Goal: Task Accomplishment & Management: Manage account settings

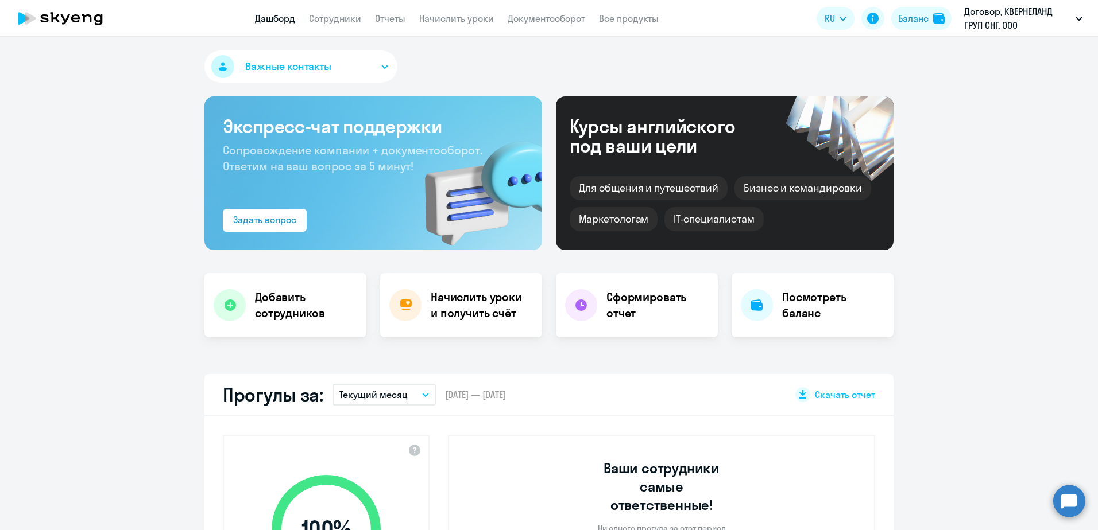
select select "30"
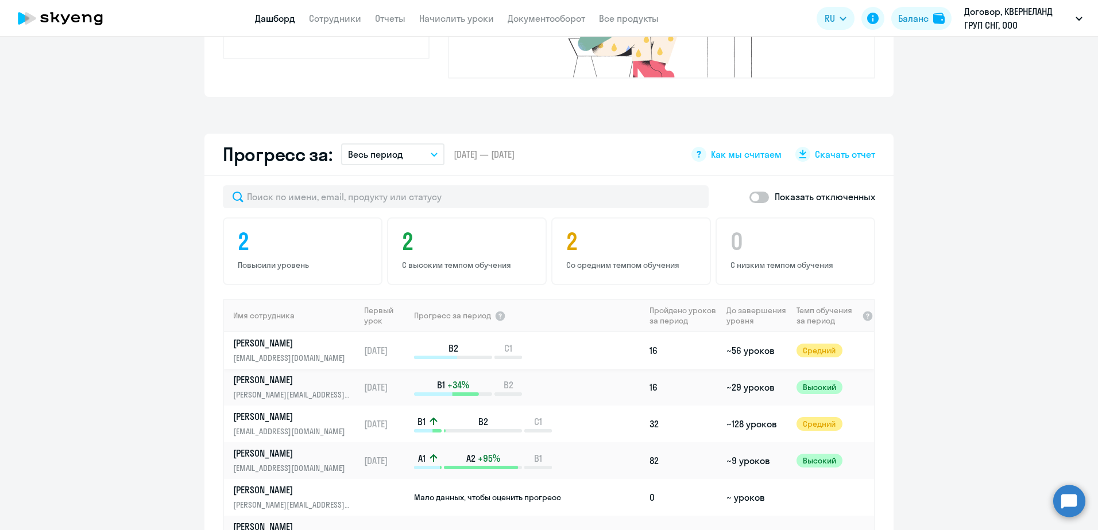
scroll to position [631, 0]
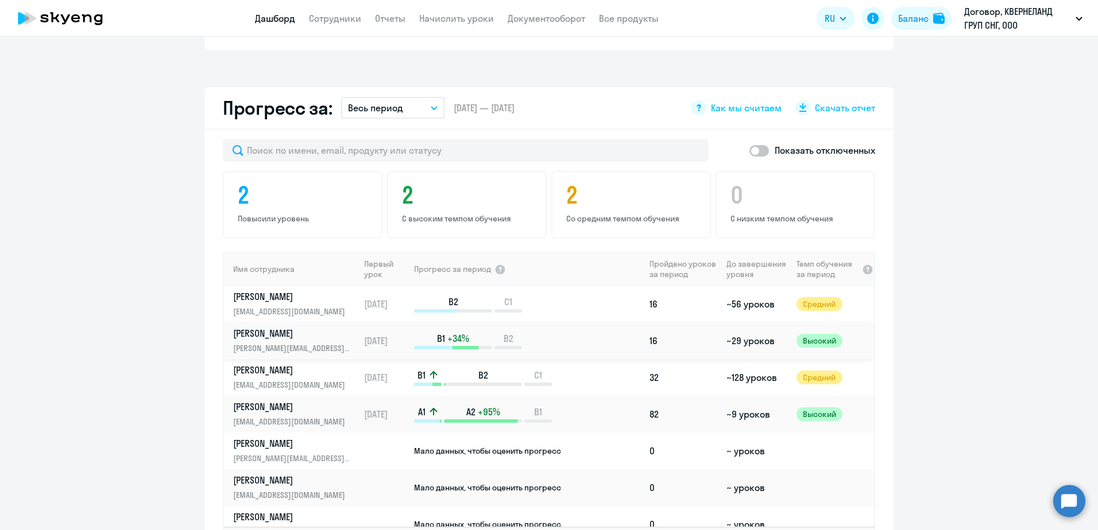
click at [600, 332] on div "B1 +34% B2" at bounding box center [529, 340] width 230 height 17
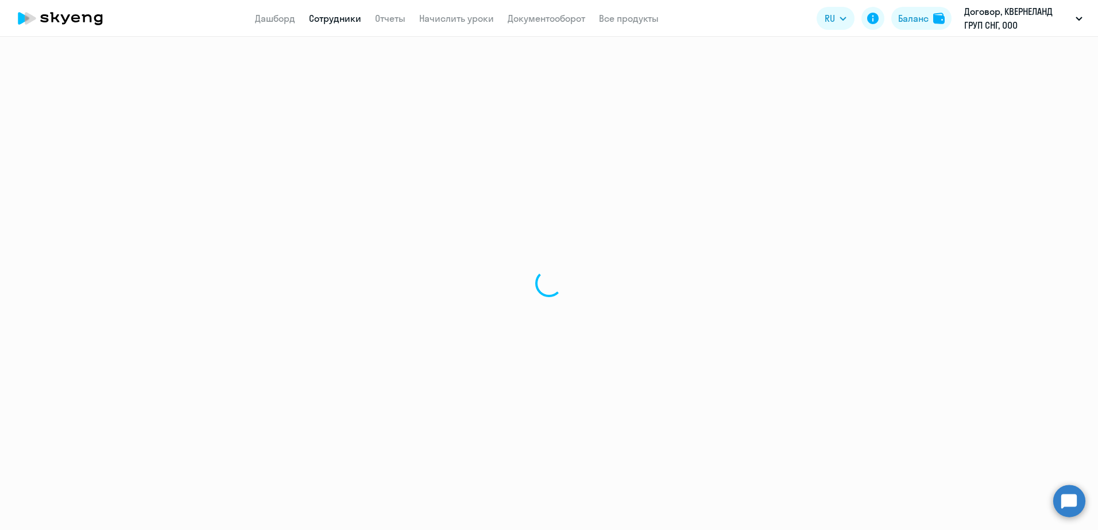
select select "english"
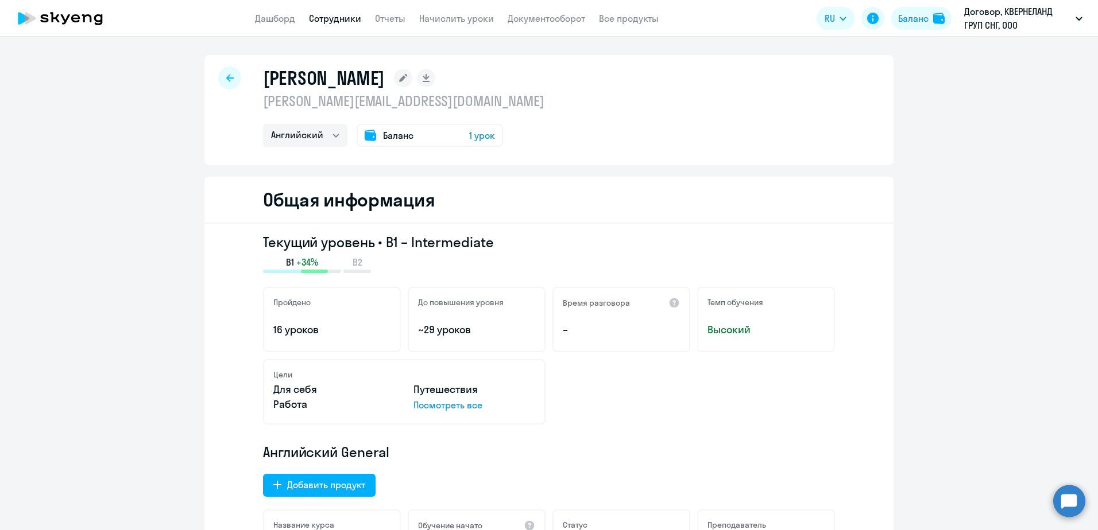
click at [419, 133] on div "Баланс 1 урок" at bounding box center [429, 135] width 146 height 23
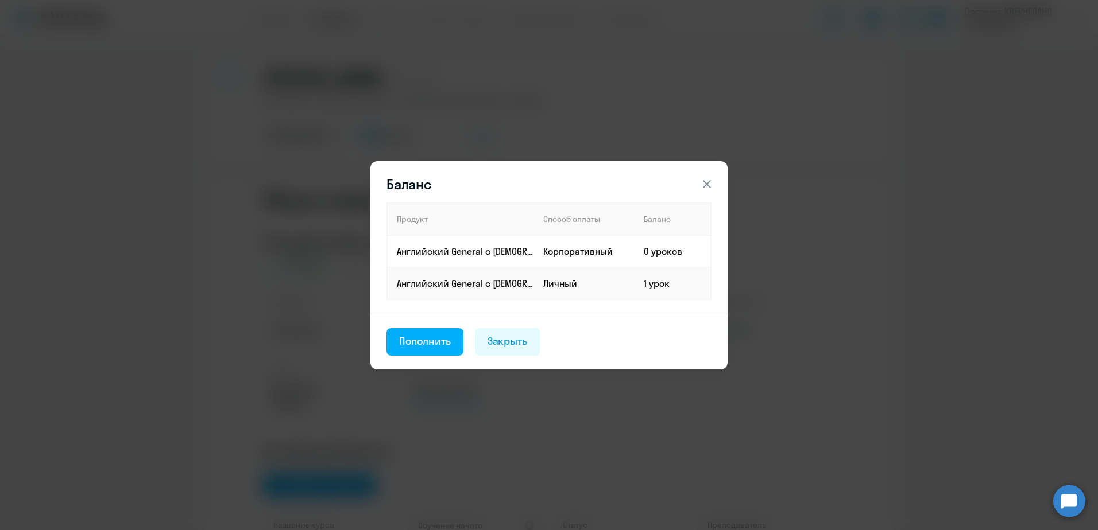
drag, startPoint x: 436, startPoint y: 340, endPoint x: 510, endPoint y: 337, distance: 73.5
click at [436, 340] on div "Пополнить" at bounding box center [425, 341] width 52 height 15
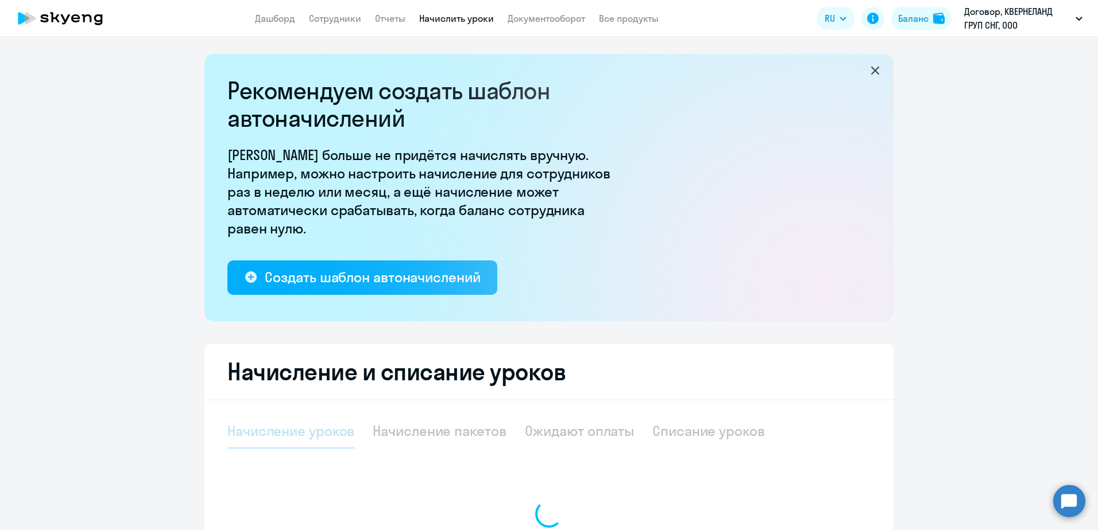
select select "10"
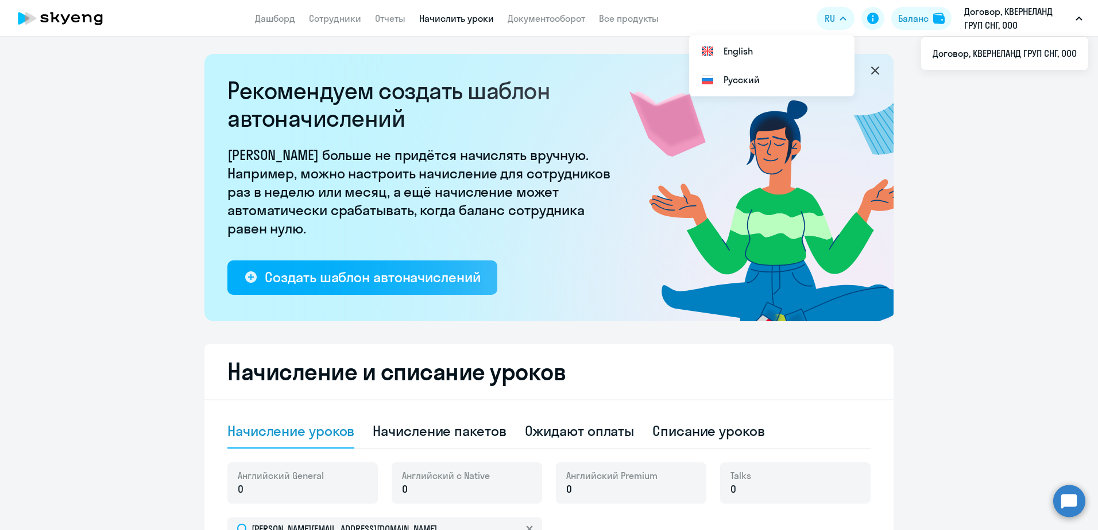
click at [444, 17] on link "Начислить уроки" at bounding box center [456, 18] width 75 height 11
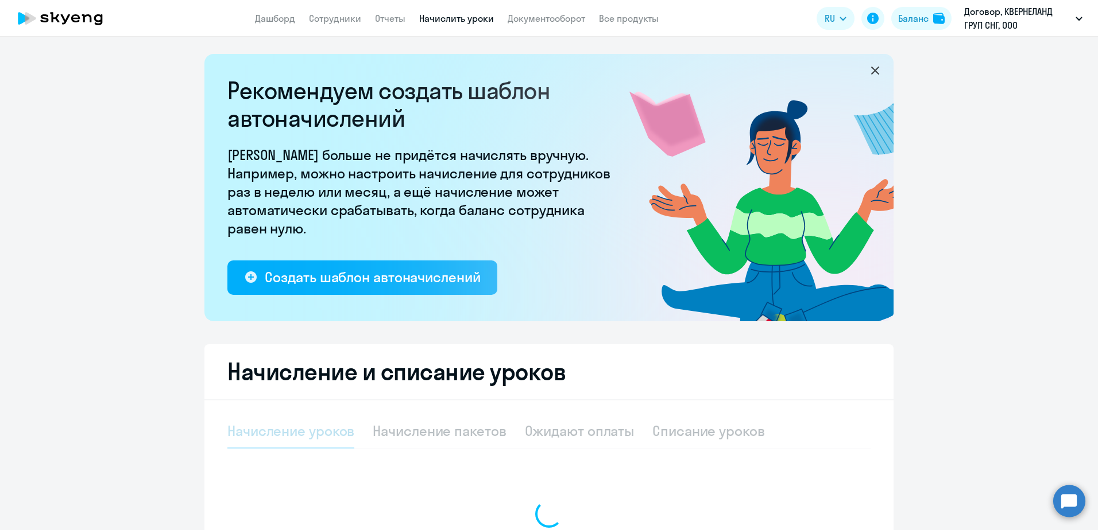
select select "10"
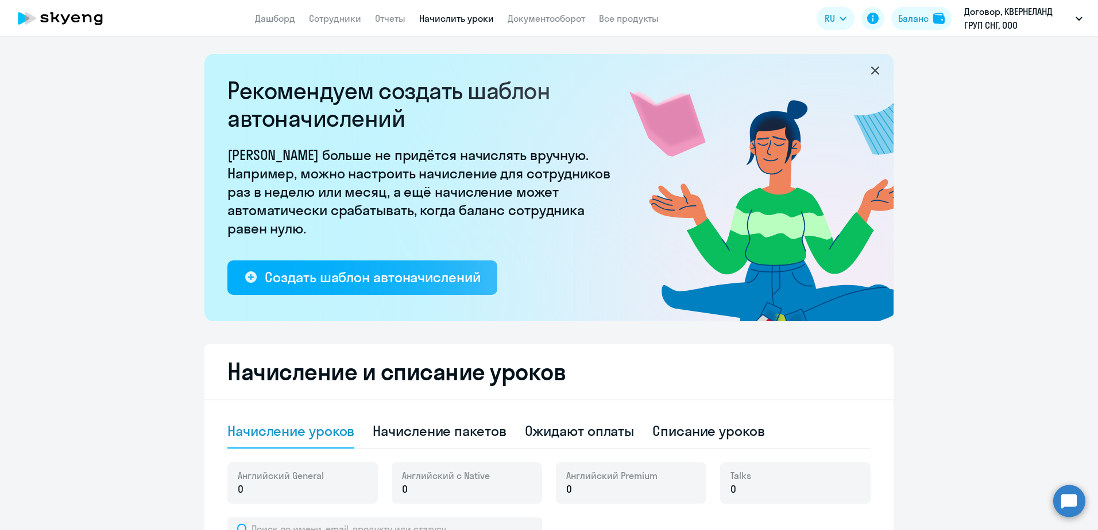
click at [343, 11] on app-menu-item-link "Сотрудники" at bounding box center [335, 18] width 52 height 14
click at [344, 19] on link "Сотрудники" at bounding box center [335, 18] width 52 height 11
select select "30"
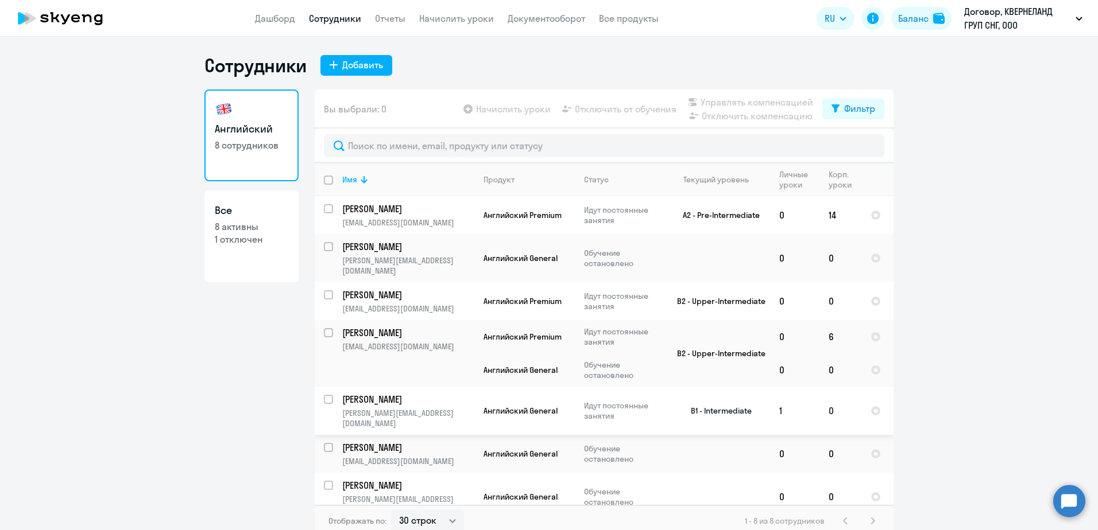
click at [455, 393] on p "[PERSON_NAME]" at bounding box center [407, 399] width 130 height 13
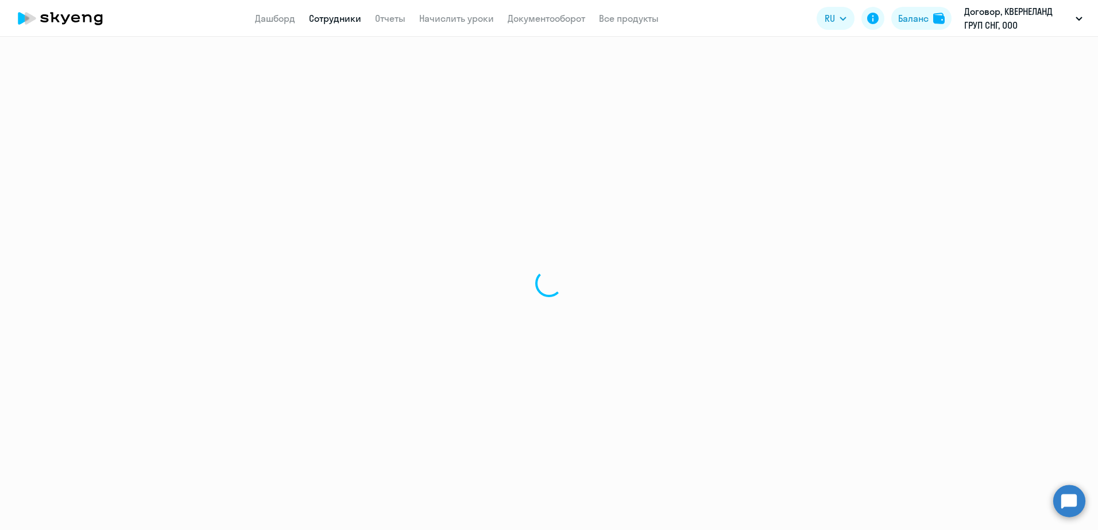
select select "english"
select select "30"
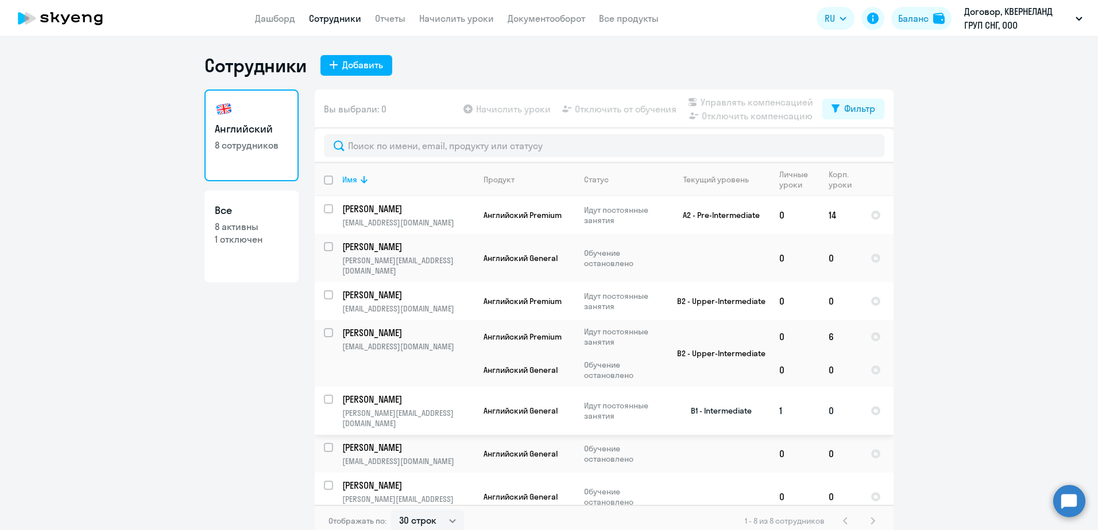
click at [554, 387] on td "Английский General" at bounding box center [524, 411] width 100 height 48
select select "english"
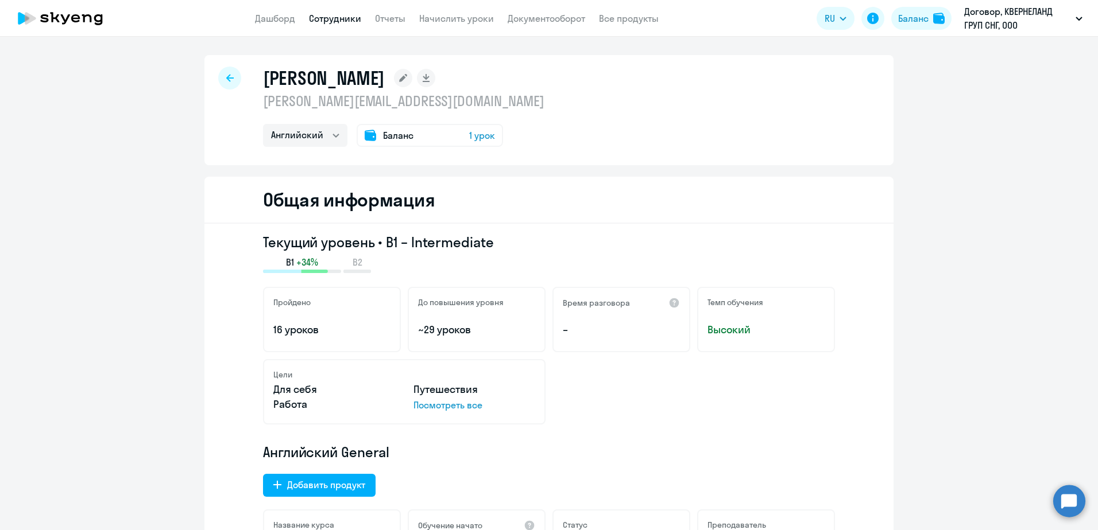
click at [394, 138] on span "Баланс" at bounding box center [398, 136] width 30 height 14
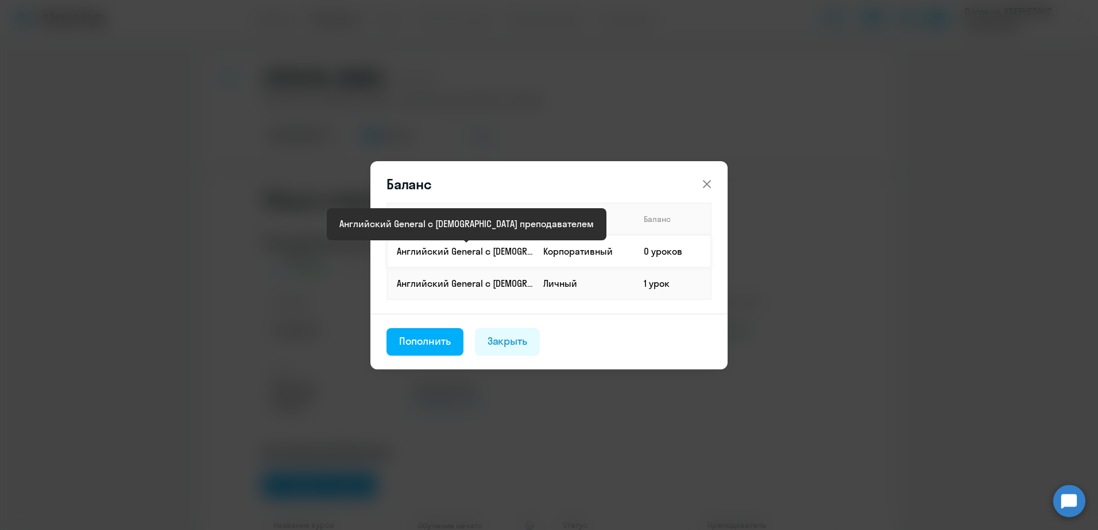
click at [516, 251] on p "Английский General с [DEMOGRAPHIC_DATA] преподавателем" at bounding box center [465, 251] width 137 height 13
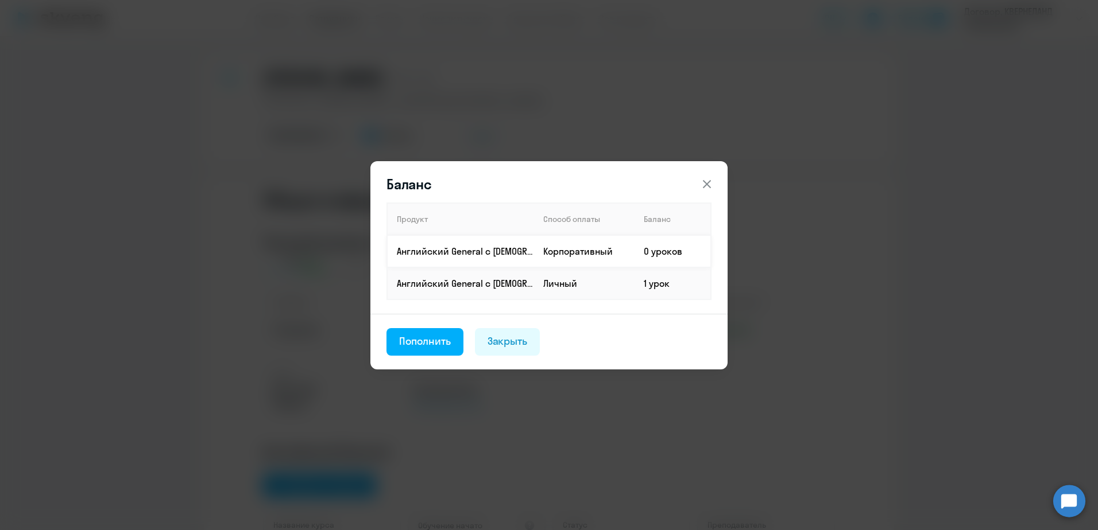
click at [646, 253] on td "0 уроков" at bounding box center [672, 251] width 76 height 32
click at [441, 347] on div "Пополнить" at bounding box center [425, 341] width 52 height 15
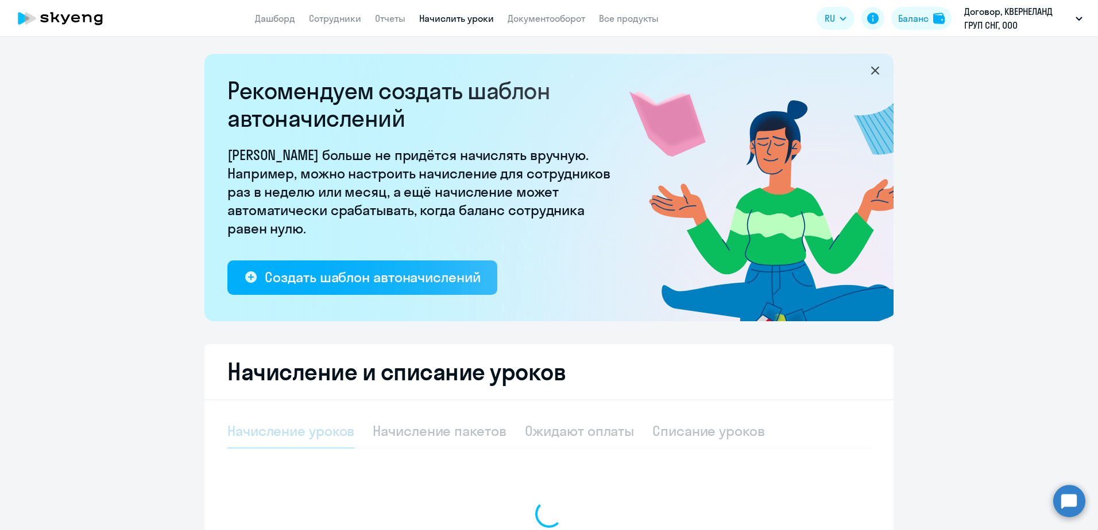
select select "10"
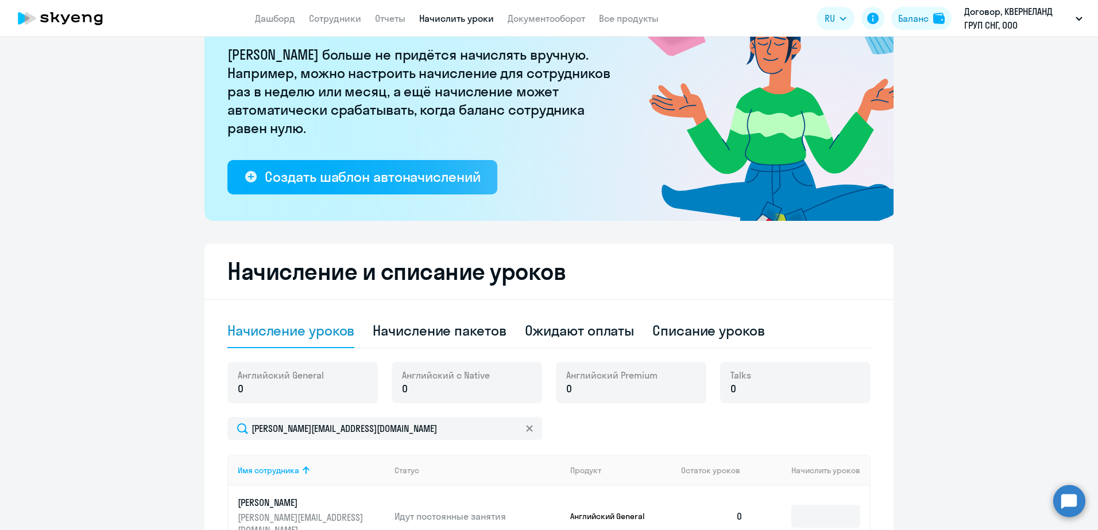
scroll to position [115, 0]
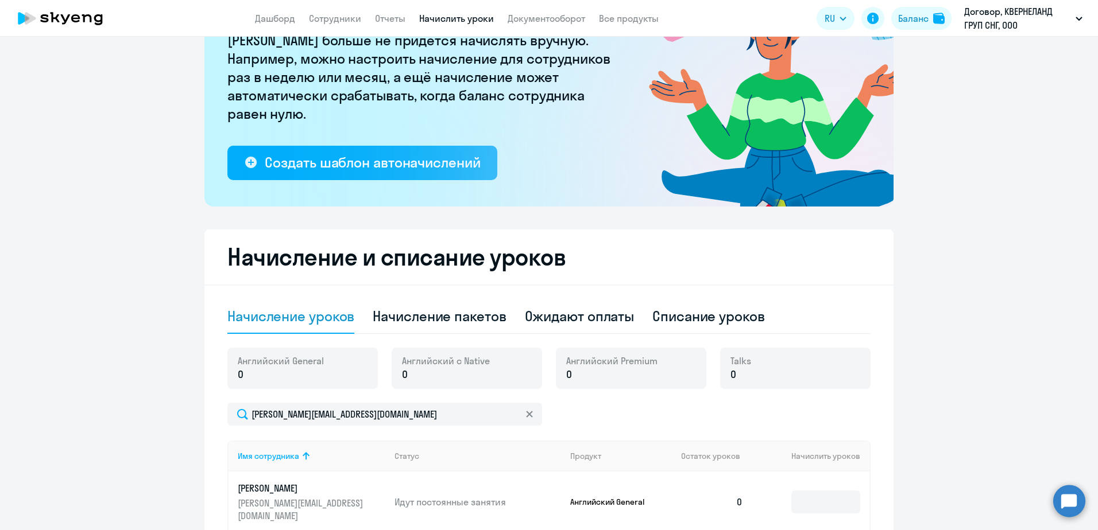
click at [259, 371] on p "0" at bounding box center [281, 374] width 86 height 15
click at [239, 374] on p "0" at bounding box center [281, 374] width 86 height 15
click at [238, 378] on span "0" at bounding box center [241, 374] width 6 height 15
drag, startPoint x: 232, startPoint y: 375, endPoint x: 245, endPoint y: 375, distance: 12.6
click at [245, 375] on div "Английский General 0" at bounding box center [302, 368] width 150 height 41
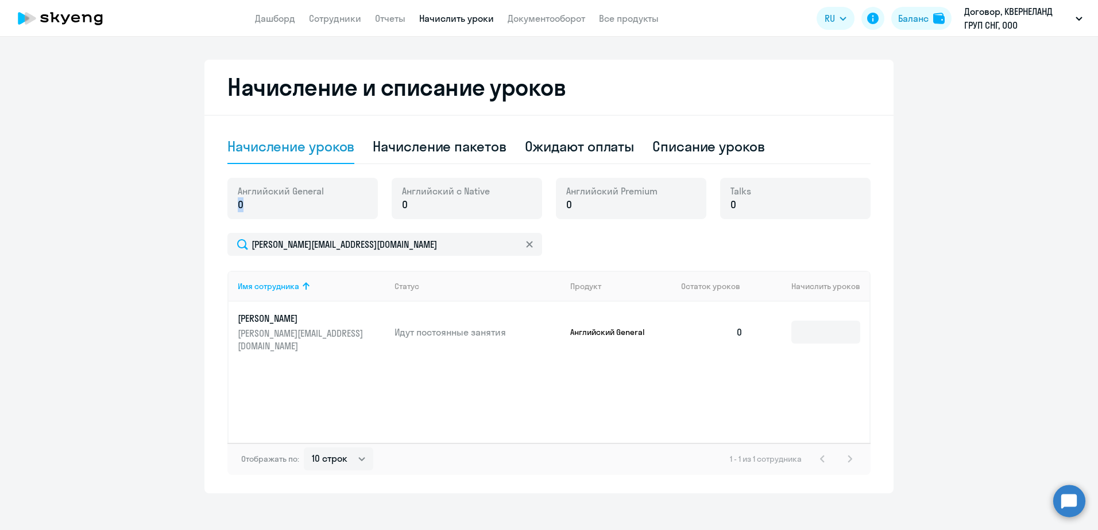
scroll to position [287, 0]
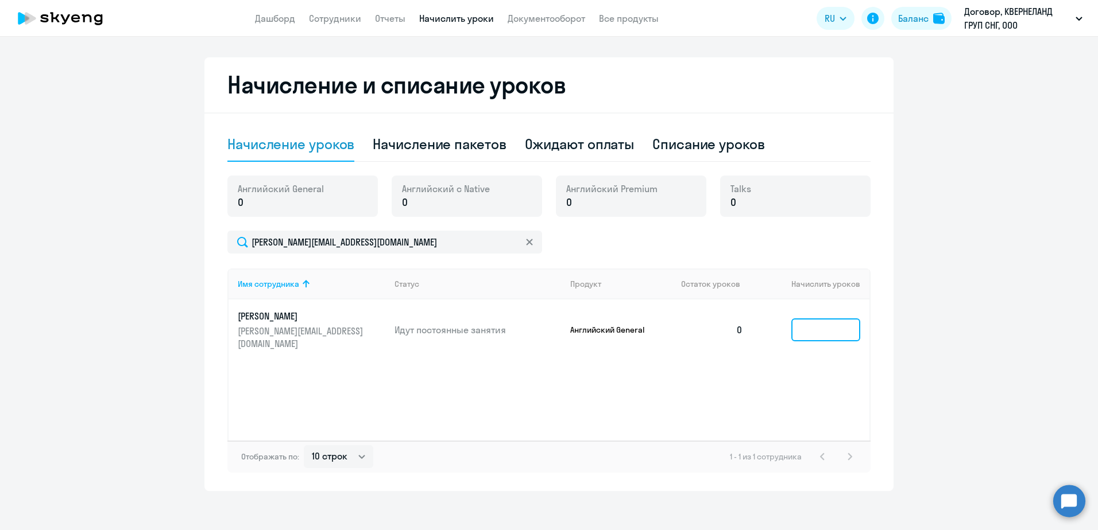
click at [836, 333] on input at bounding box center [825, 330] width 69 height 23
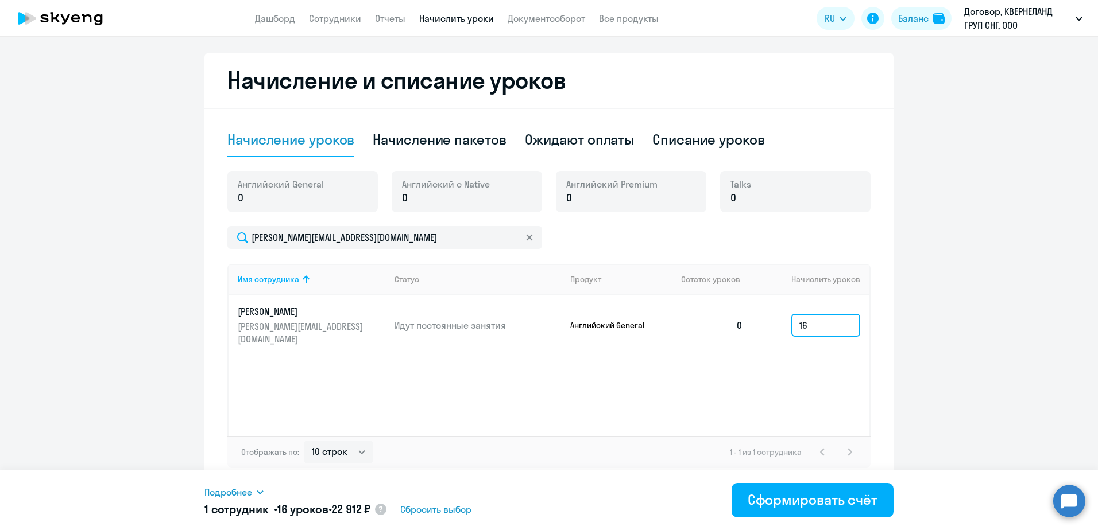
scroll to position [294, 0]
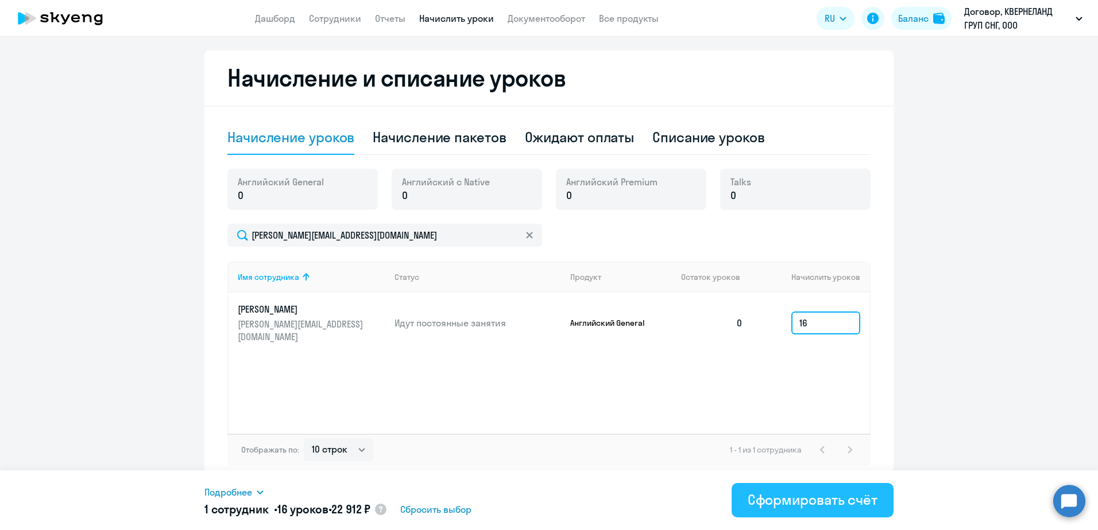
type input "16"
click at [803, 501] on div "Сформировать счёт" at bounding box center [812, 500] width 130 height 18
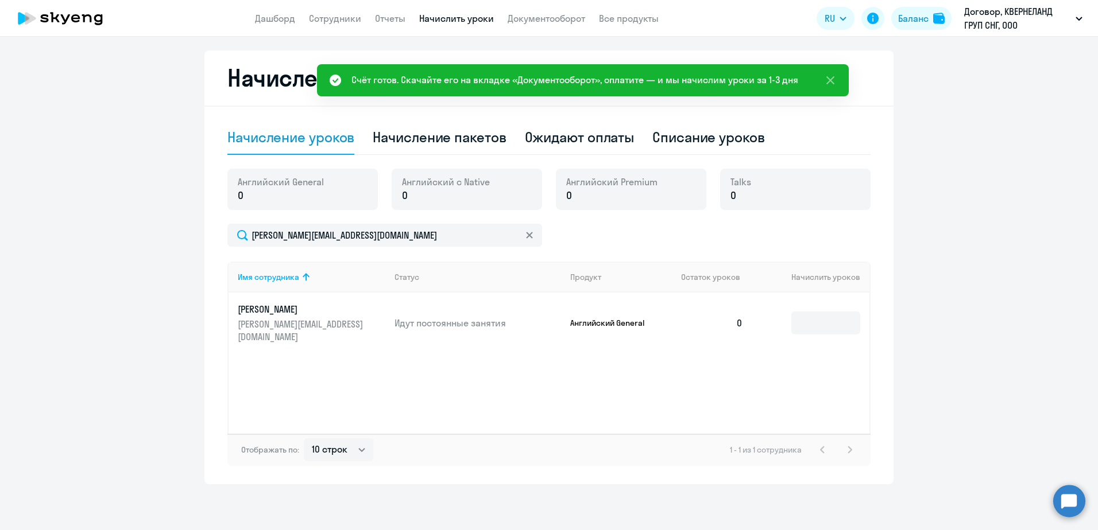
click at [564, 8] on app-header "Дашборд Сотрудники Отчеты Начислить уроки Документооборот Все продукты Дашборд …" at bounding box center [549, 18] width 1098 height 37
click at [563, 14] on link "Документооборот" at bounding box center [545, 18] width 77 height 11
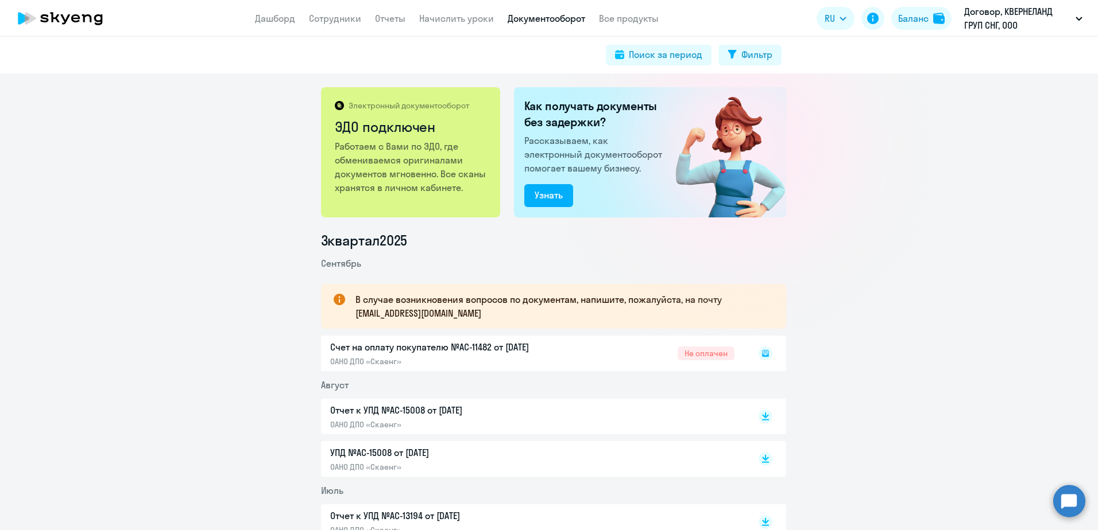
click at [758, 356] on rect at bounding box center [765, 354] width 14 height 14
click at [702, 354] on div "Счет на оплату покупателю №AC-11482 от 08.09.2025 ОАНО ДПО «Скаенг» Не оплачен" at bounding box center [553, 354] width 465 height 36
click at [374, 364] on div "Счет на оплату покупателю №AC-11482 от 08.09.2025 ОАНО ДПО «Скаенг» Не оплачен" at bounding box center [553, 354] width 465 height 36
click at [391, 356] on div "Счет на оплату покупателю №AC-11482 от 08.09.2025 ОАНО ДПО «Скаенг» Не оплачен" at bounding box center [553, 354] width 465 height 36
drag, startPoint x: 391, startPoint y: 356, endPoint x: 360, endPoint y: 344, distance: 33.6
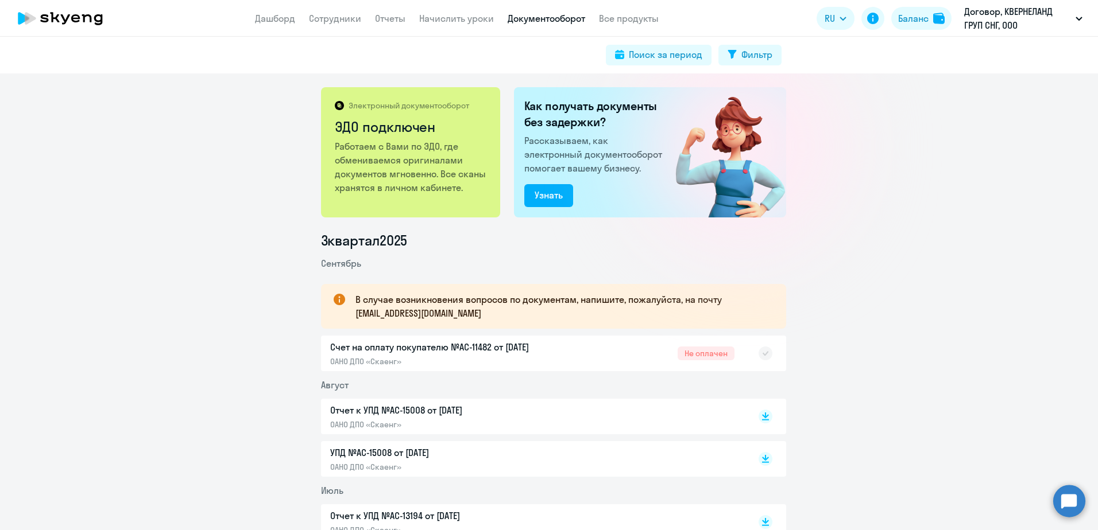
click at [360, 344] on div "Счет на оплату покупателю №AC-11482 от 08.09.2025 ОАНО ДПО «Скаенг» Не оплачен" at bounding box center [553, 354] width 465 height 36
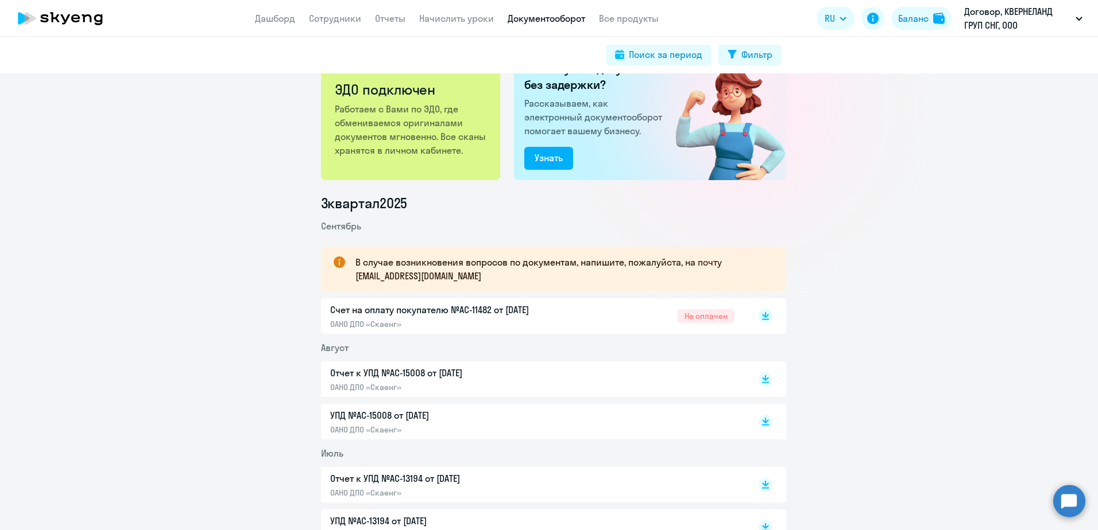
scroll to position [57, 0]
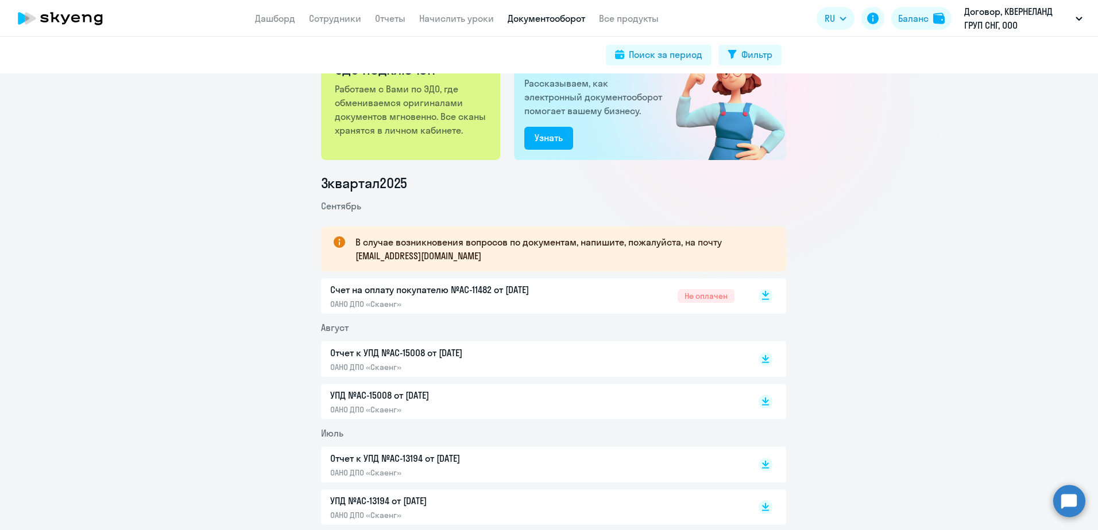
click at [759, 293] on rect at bounding box center [765, 296] width 14 height 14
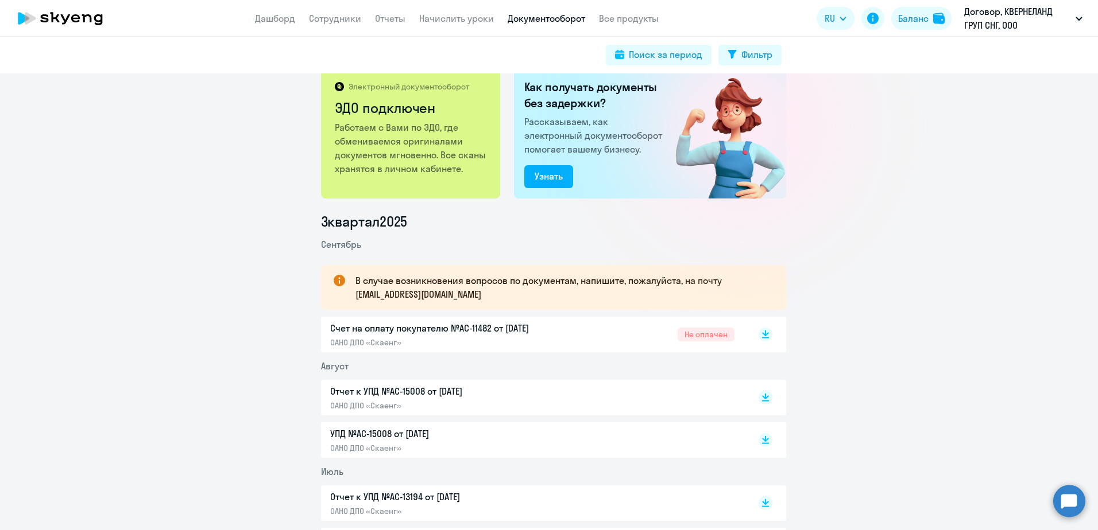
scroll to position [0, 0]
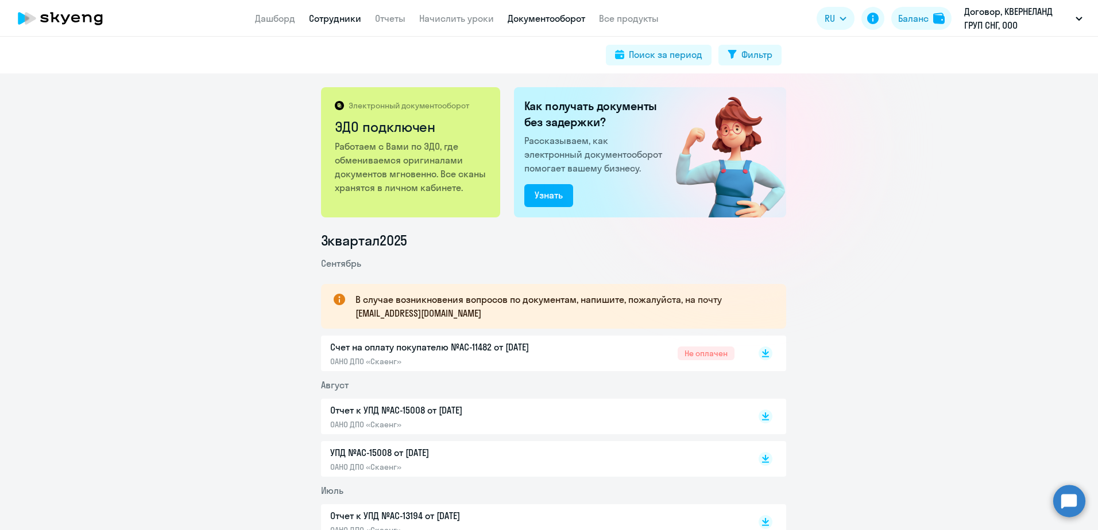
click at [328, 24] on link "Сотрудники" at bounding box center [335, 18] width 52 height 11
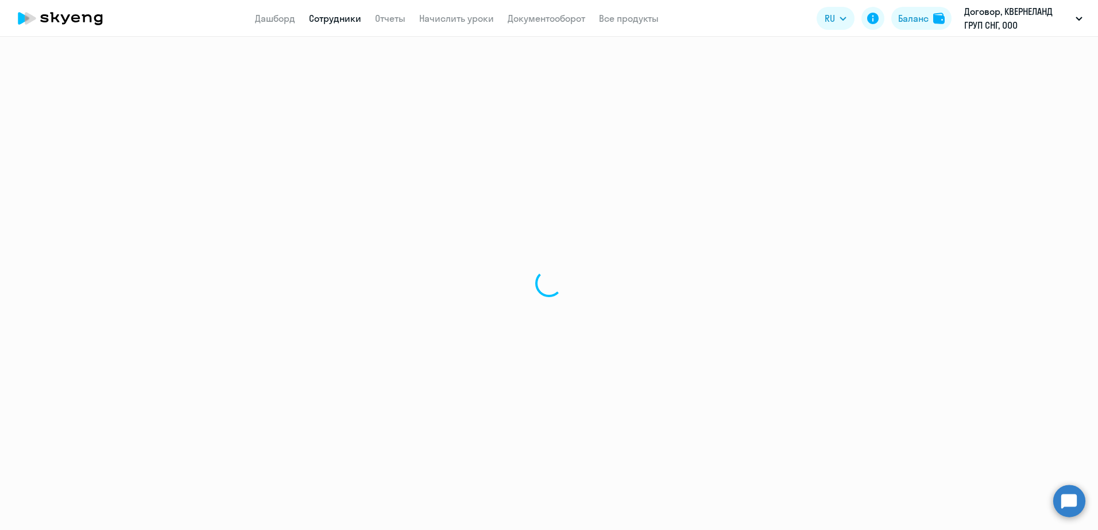
select select "30"
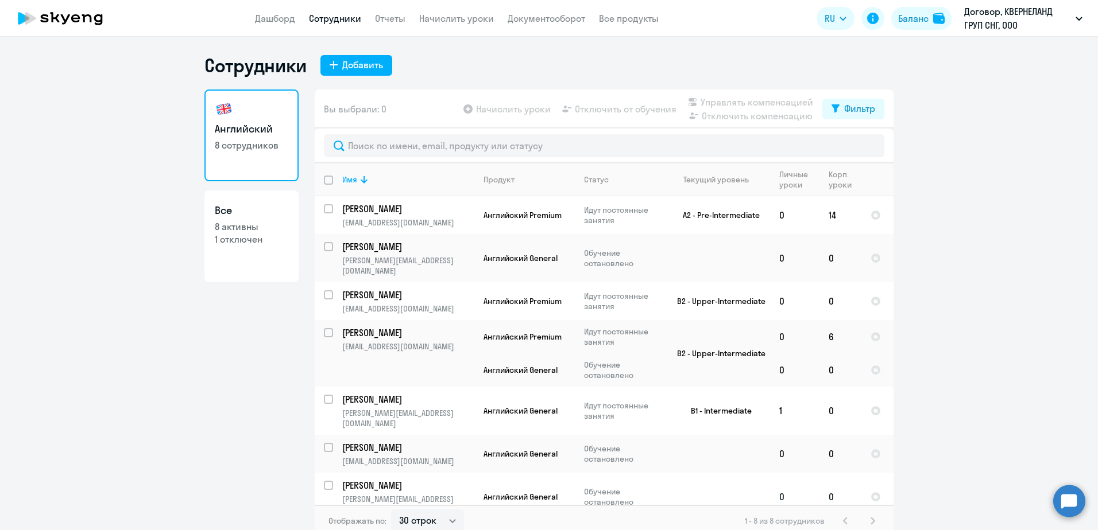
click at [667, 473] on td at bounding box center [716, 497] width 107 height 48
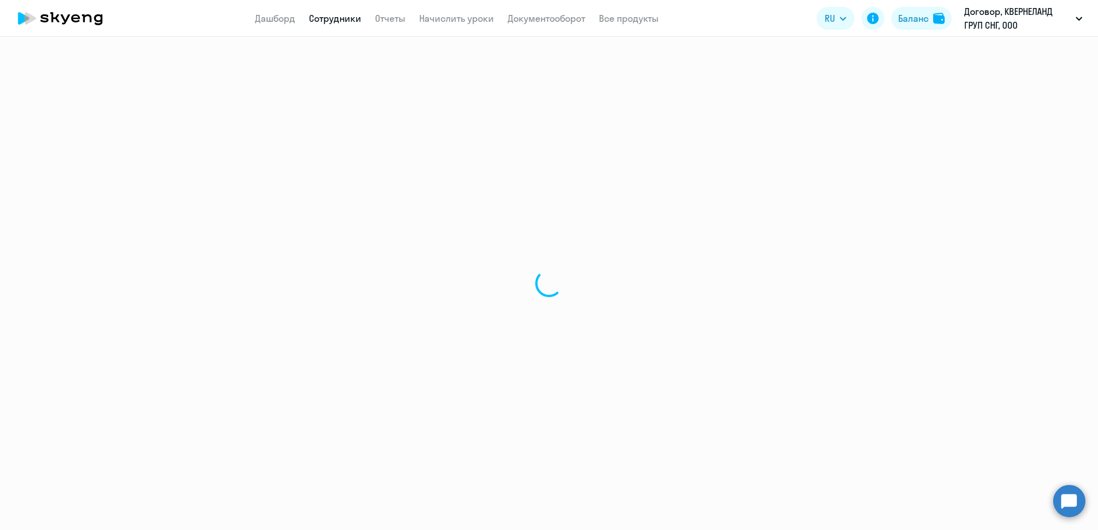
select select "english"
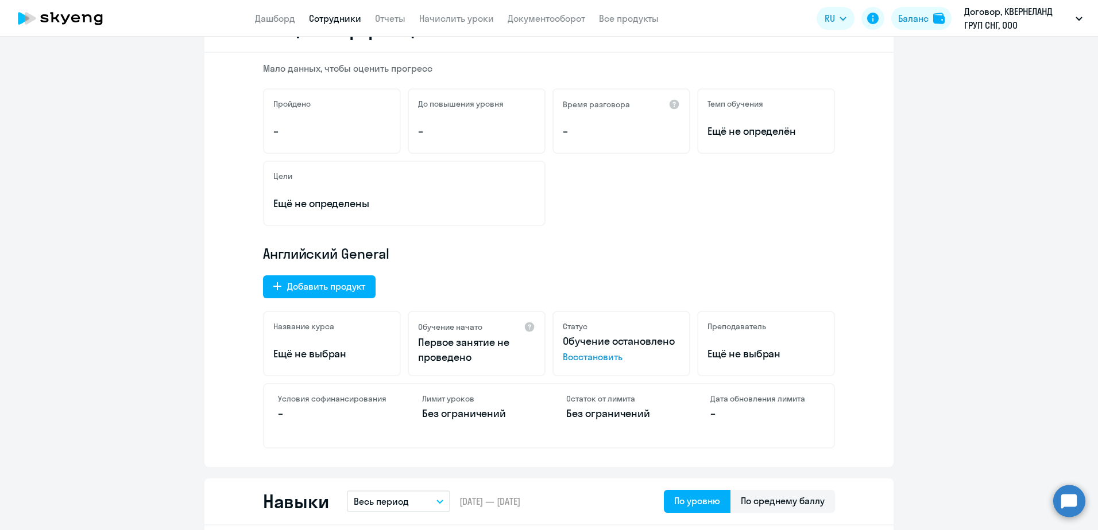
scroll to position [172, 0]
click at [265, 185] on div "Цели Ещё не определены" at bounding box center [404, 192] width 282 height 65
click at [367, 207] on p "Ещё не определены" at bounding box center [404, 202] width 262 height 15
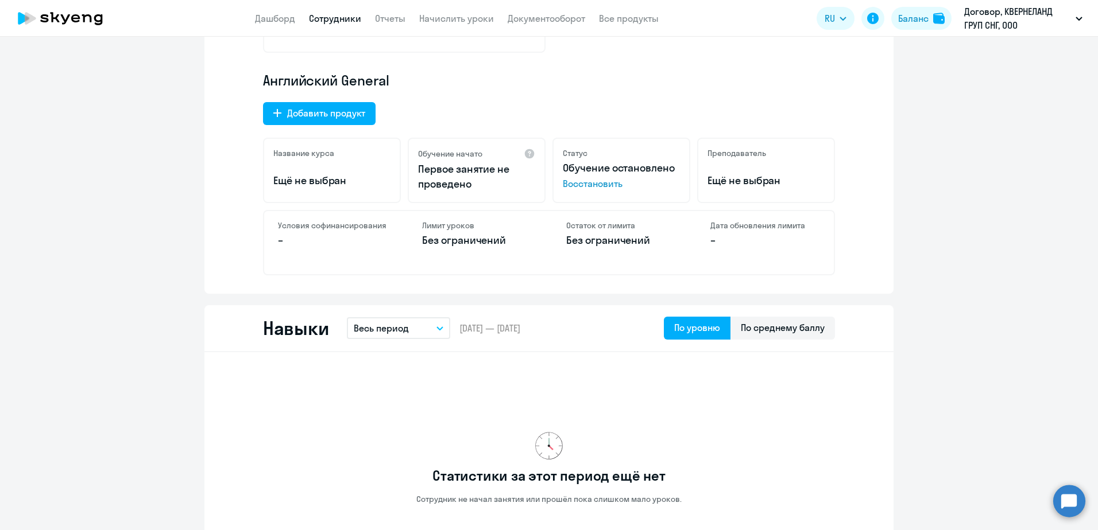
click at [476, 179] on p "Первое занятие не проведено" at bounding box center [476, 177] width 117 height 30
click at [605, 183] on span "Восстановить" at bounding box center [621, 184] width 117 height 14
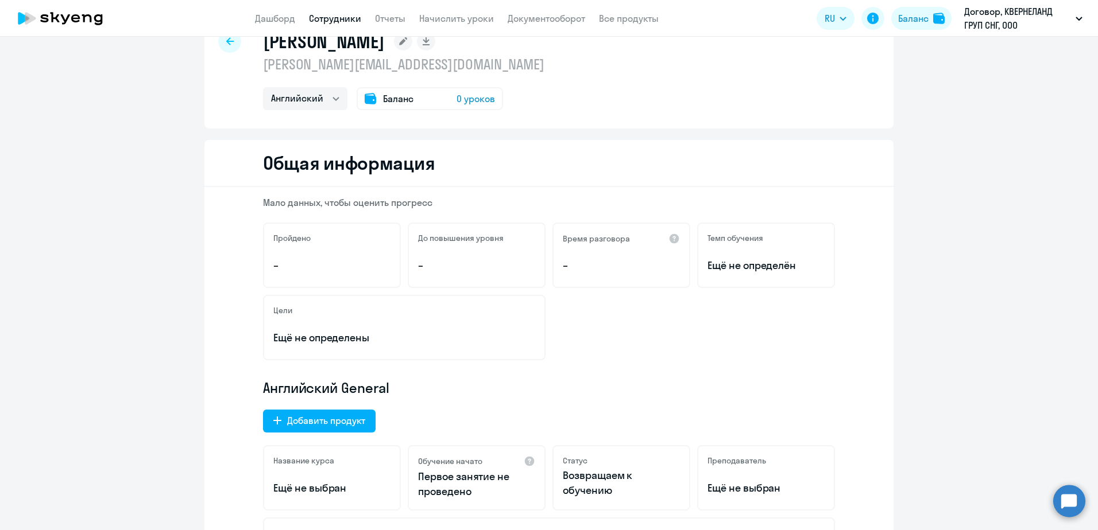
scroll to position [0, 0]
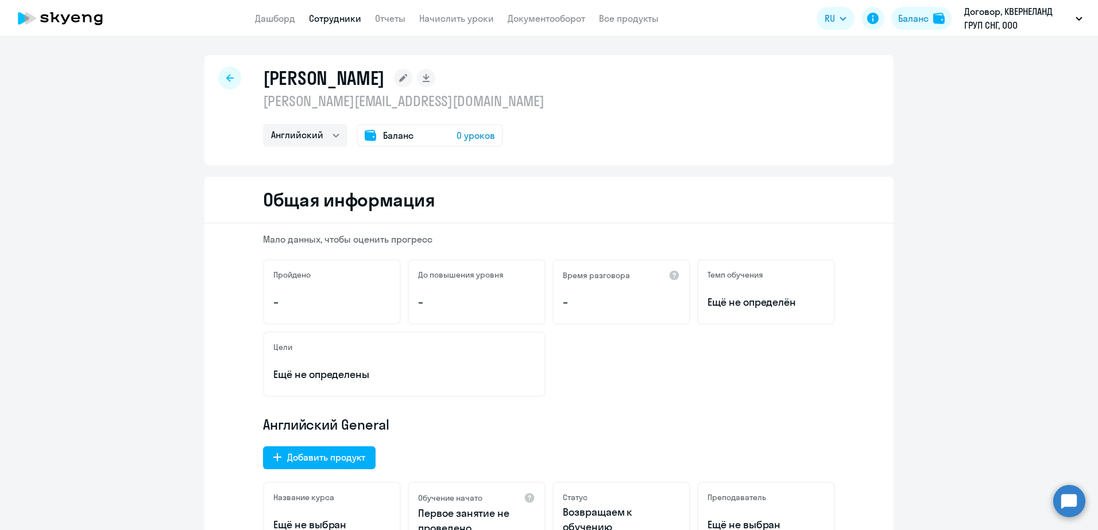
click at [226, 81] on icon at bounding box center [229, 78] width 7 height 8
select select "30"
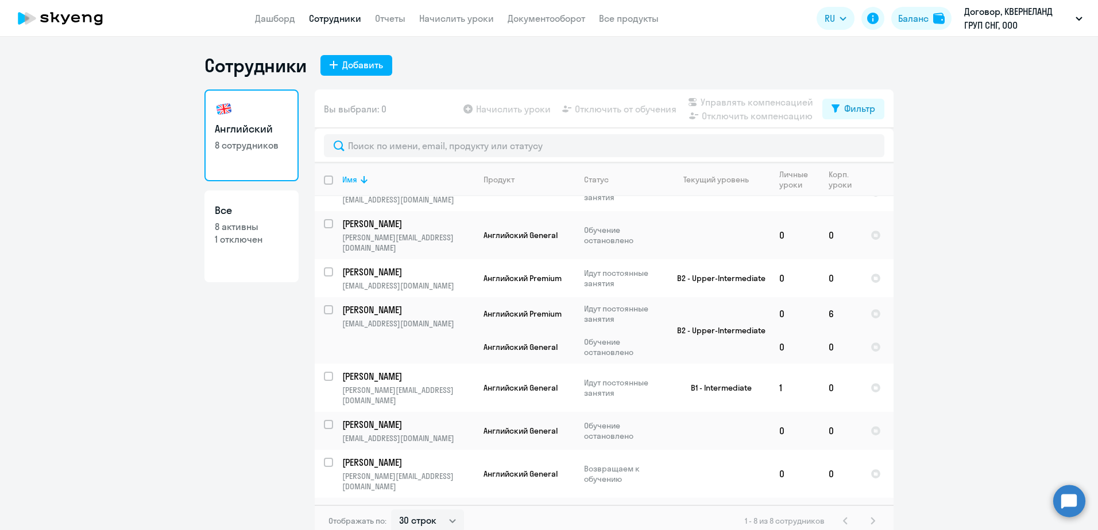
scroll to position [7, 0]
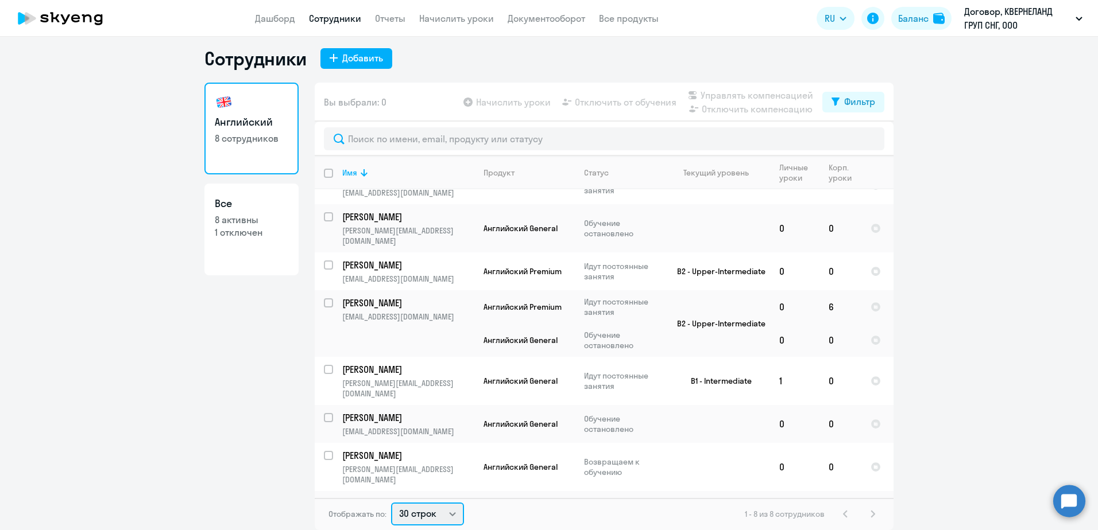
click at [445, 513] on select "30 строк 50 строк 100 строк" at bounding box center [427, 514] width 73 height 23
click at [674, 443] on td at bounding box center [716, 467] width 107 height 48
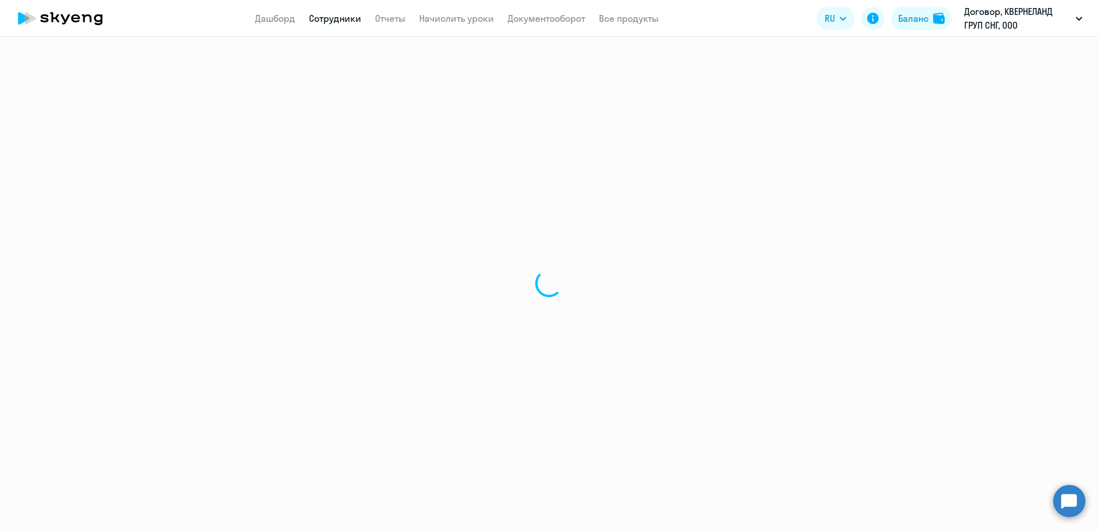
select select "english"
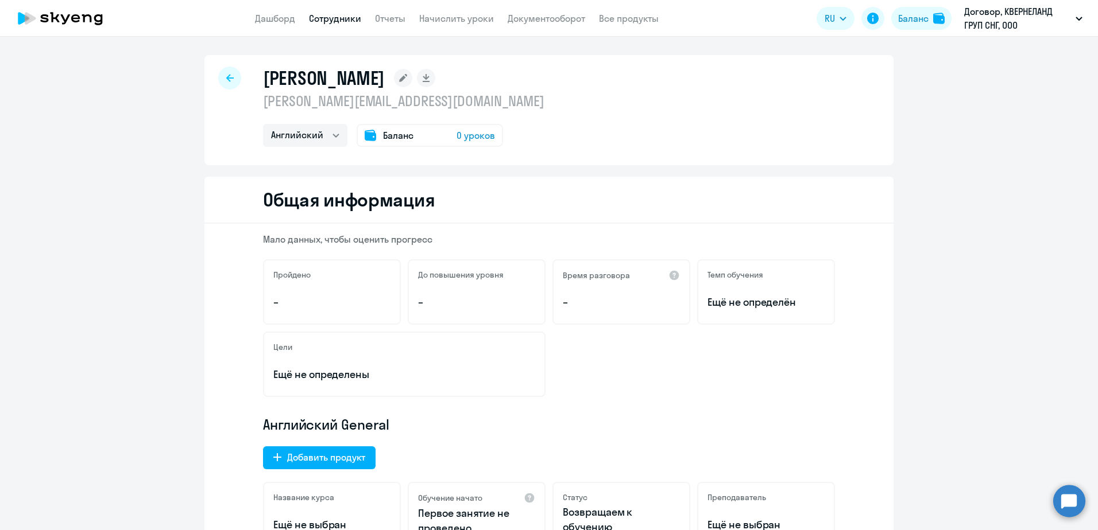
click at [344, 292] on div "Пройдено –" at bounding box center [332, 291] width 138 height 65
click at [340, 317] on div "Пройдено –" at bounding box center [332, 291] width 138 height 65
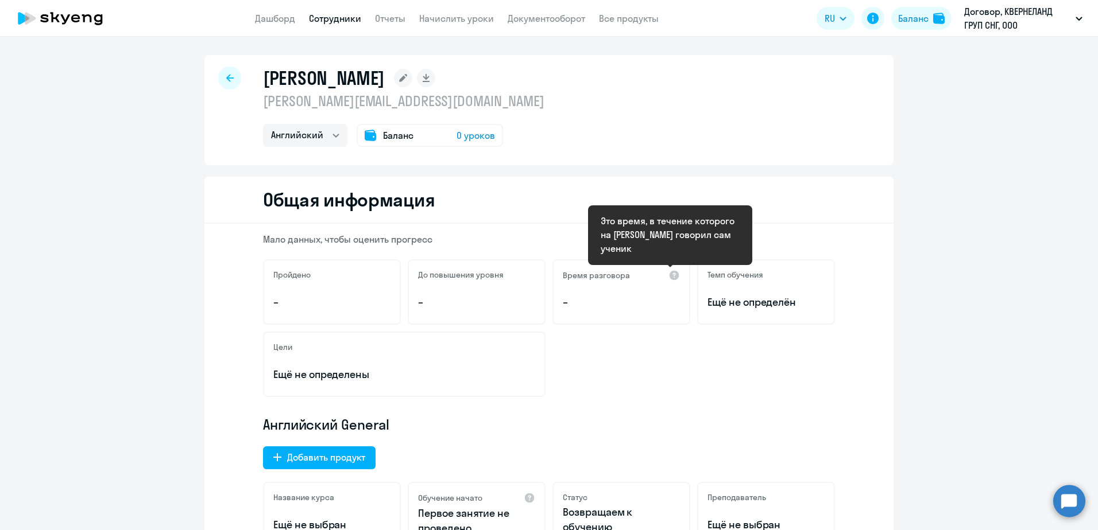
click at [771, 301] on span "Ещё не определён" at bounding box center [765, 302] width 117 height 15
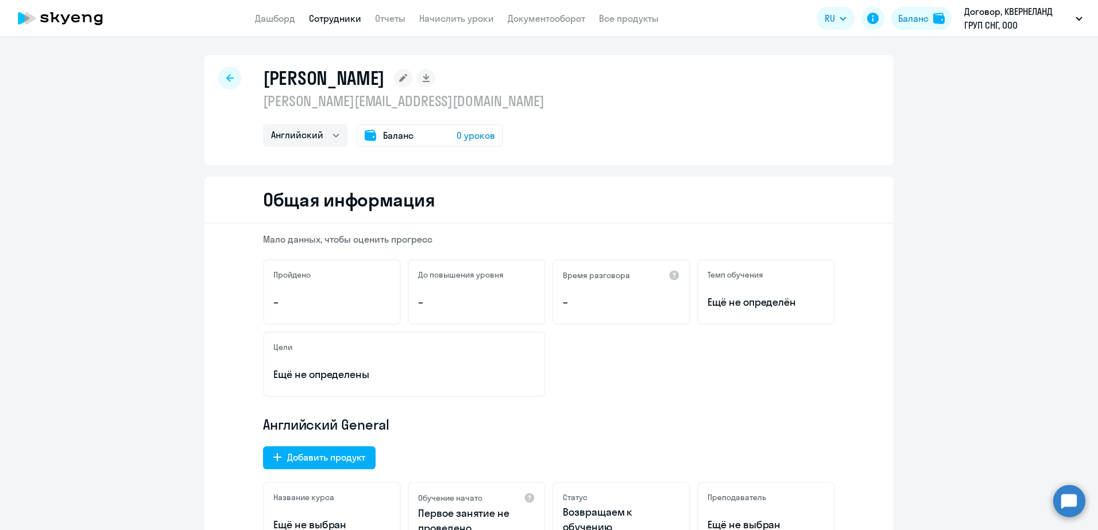
click at [773, 309] on span "Ещё не определён" at bounding box center [765, 302] width 117 height 15
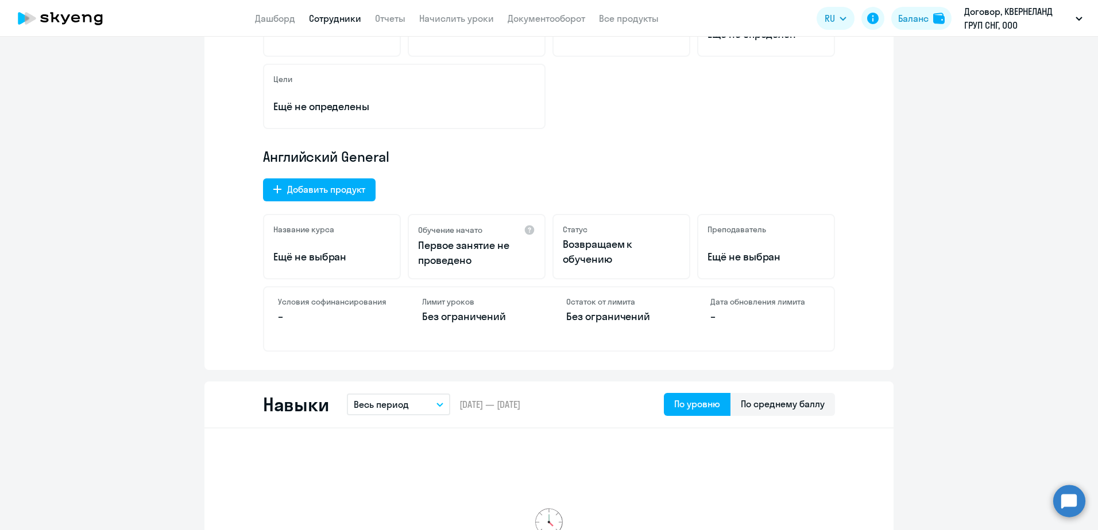
scroll to position [287, 0]
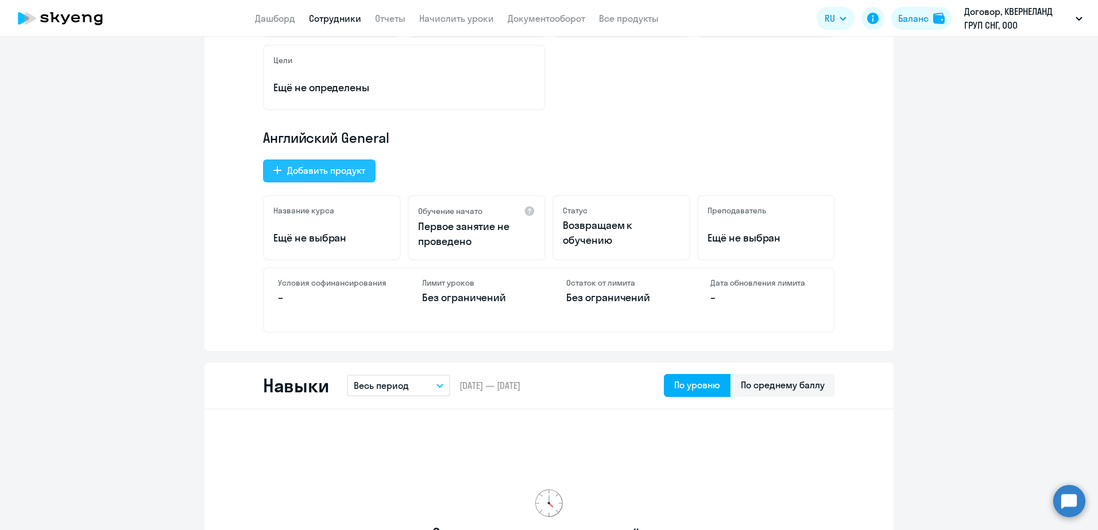
click at [334, 166] on div "Добавить продукт" at bounding box center [326, 171] width 78 height 14
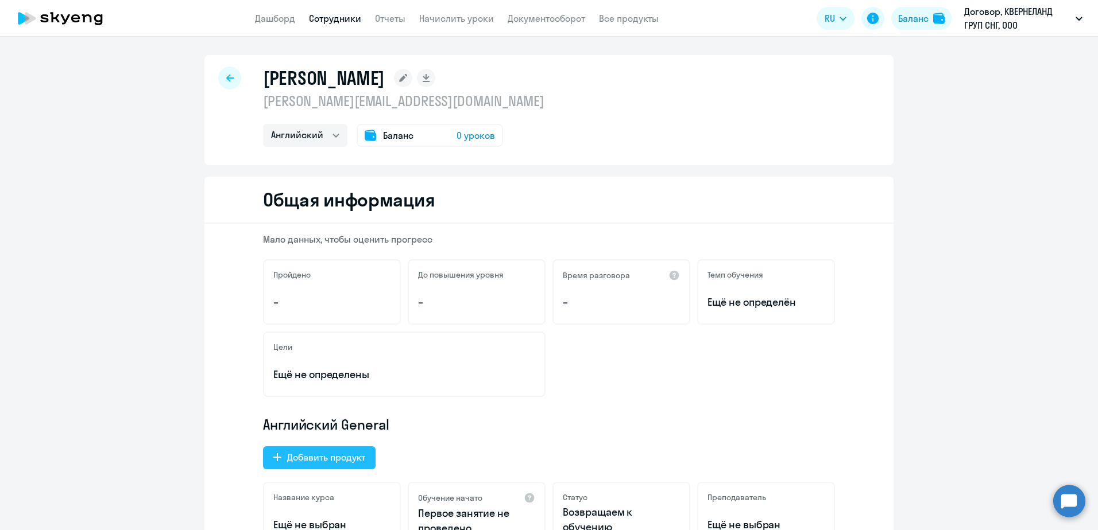
select select "english_adult_native_speaker"
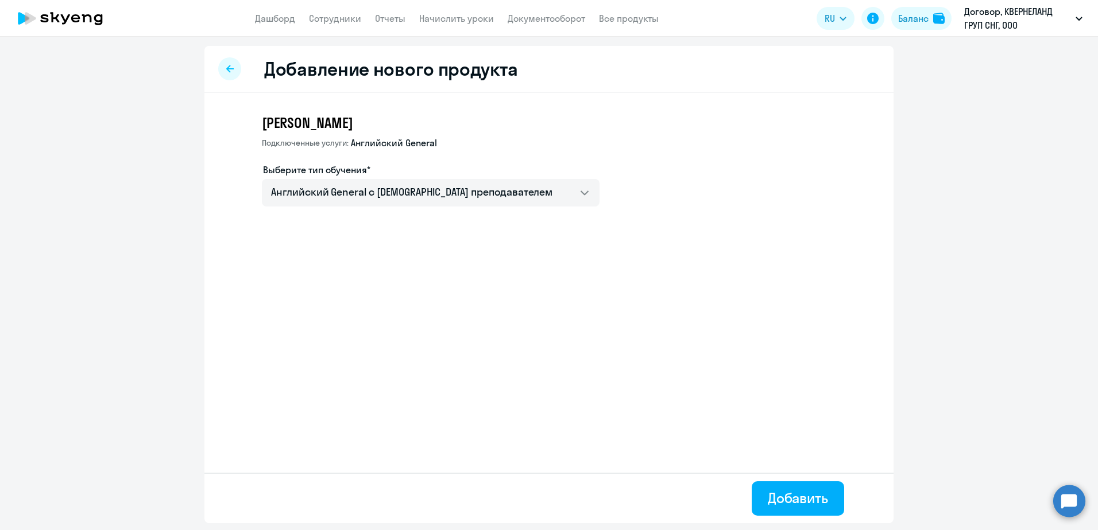
click at [234, 68] on div at bounding box center [229, 68] width 23 height 23
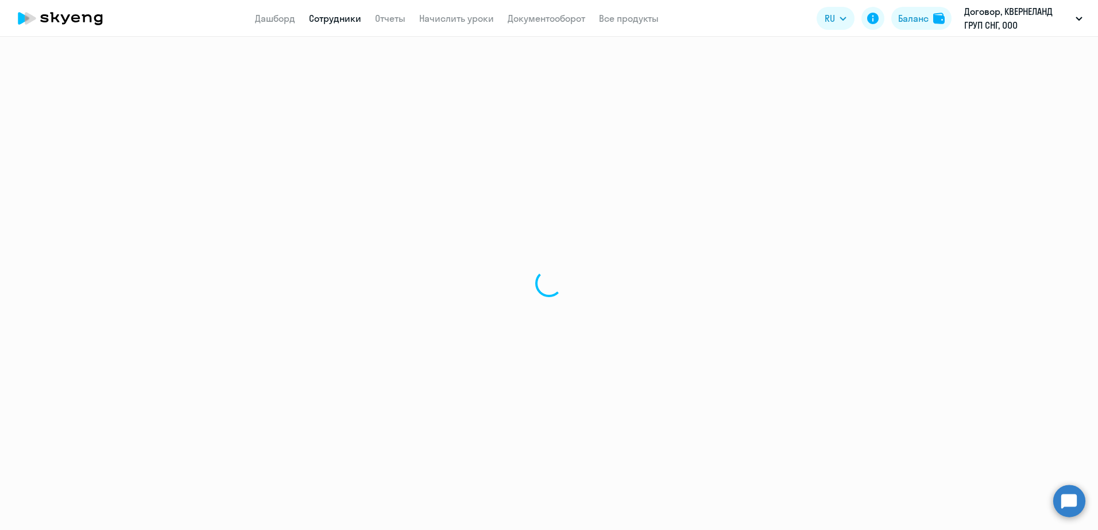
select select "english"
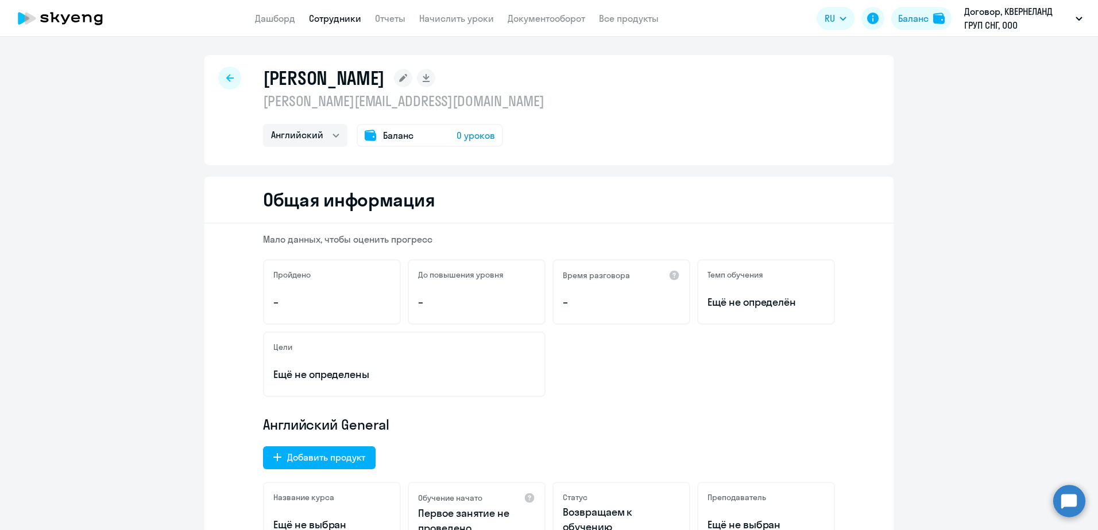
click at [470, 137] on span "0 уроков" at bounding box center [475, 136] width 38 height 14
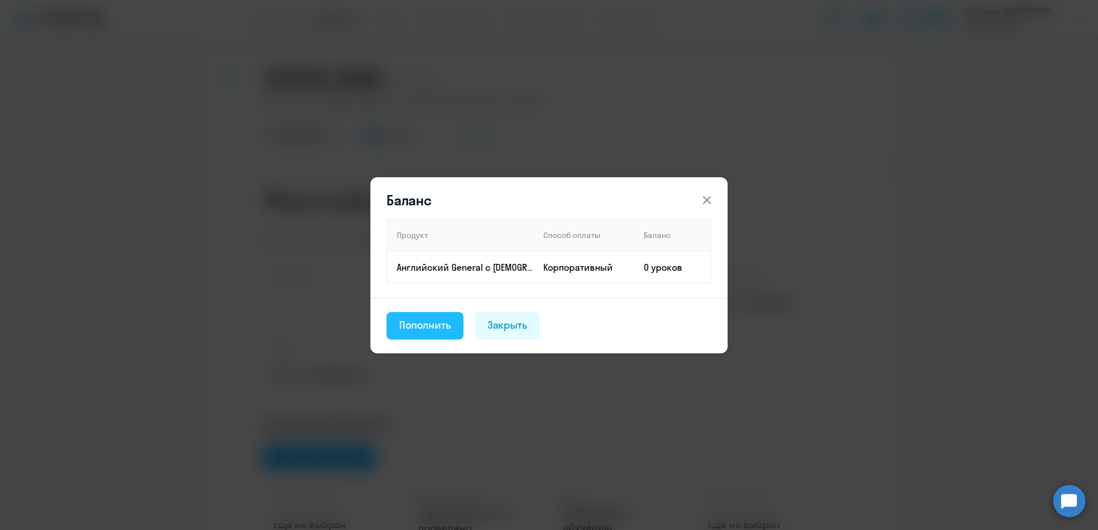
click at [441, 326] on div "Пополнить" at bounding box center [425, 325] width 52 height 15
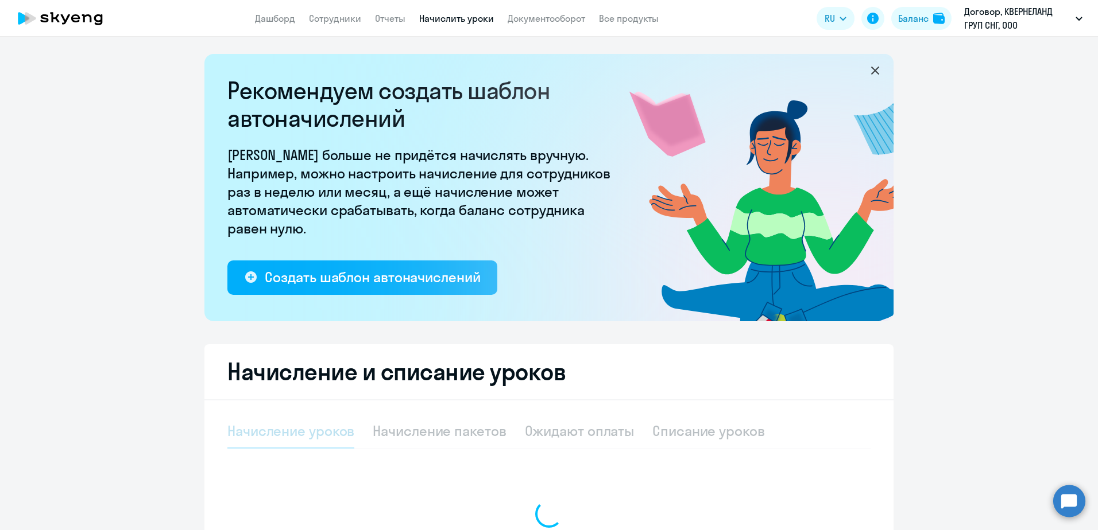
select select "10"
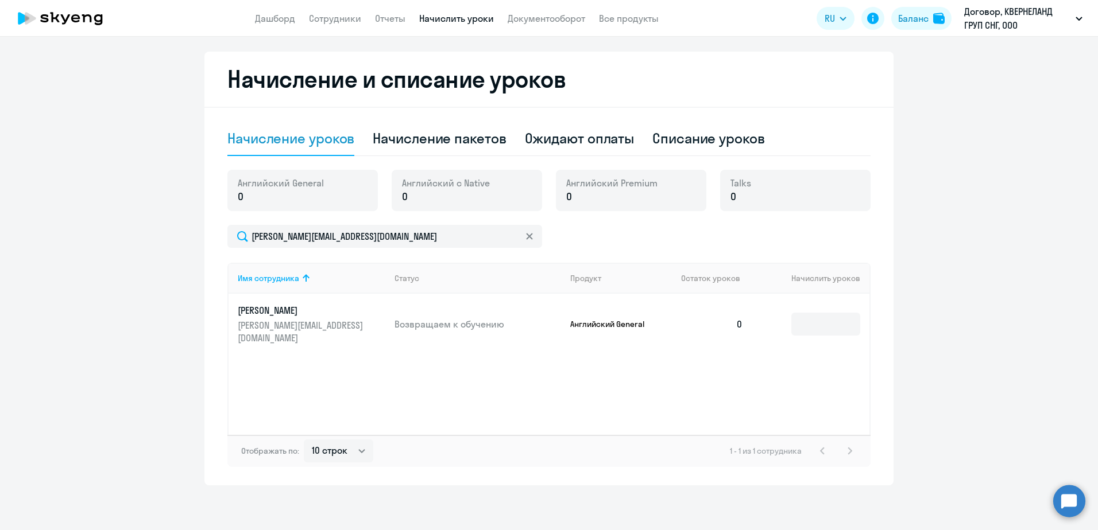
scroll to position [294, 0]
click at [832, 331] on td at bounding box center [810, 323] width 117 height 61
click at [838, 323] on input at bounding box center [825, 323] width 69 height 23
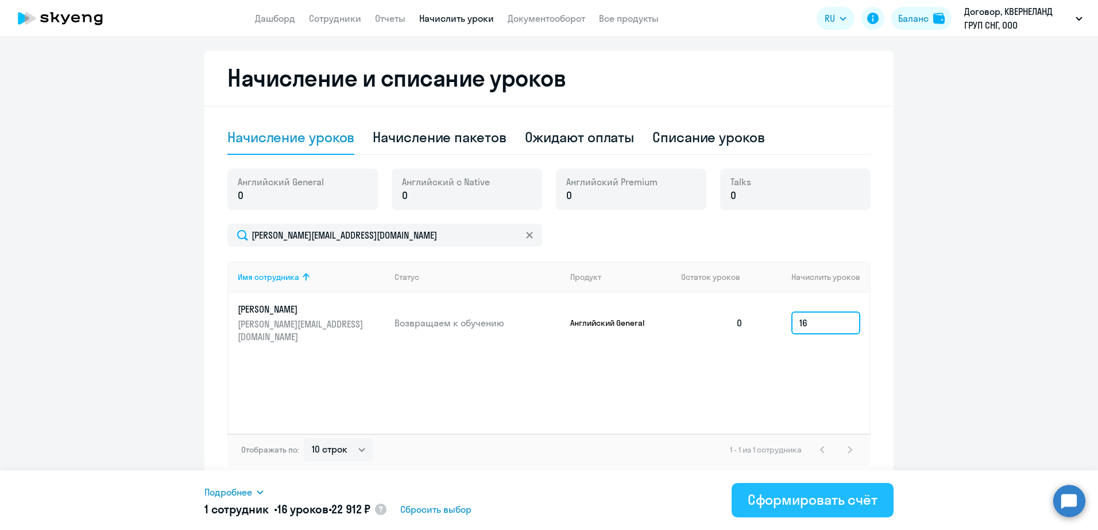
type input "16"
click at [815, 512] on button "Сформировать счёт" at bounding box center [812, 500] width 162 height 34
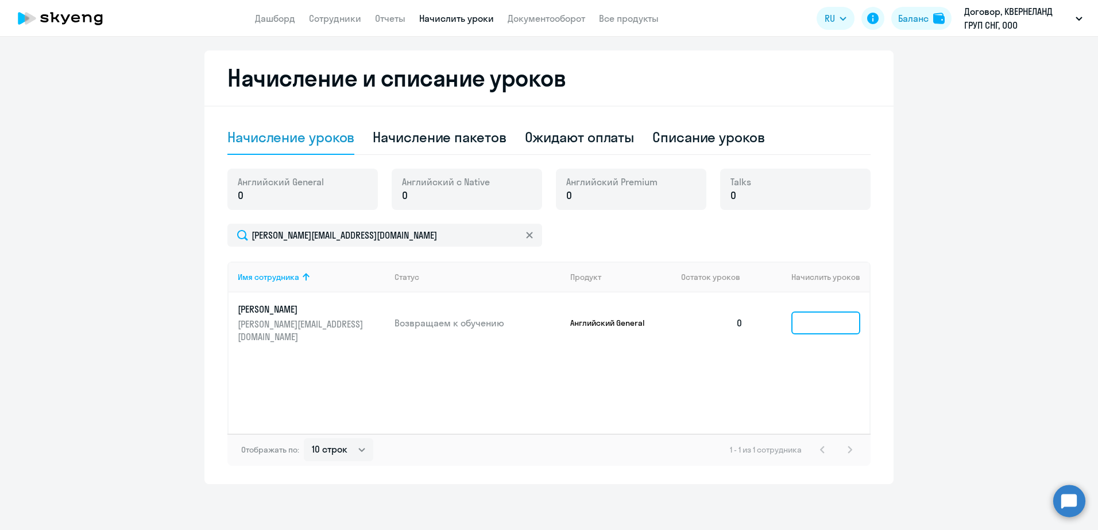
click at [831, 323] on input at bounding box center [825, 323] width 69 height 23
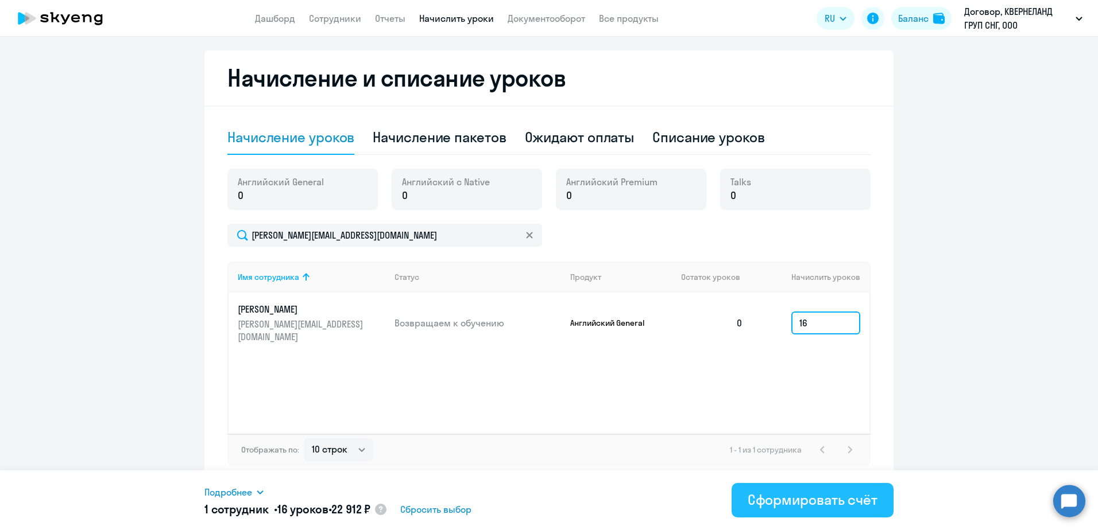
type input "16"
click at [851, 495] on div "Сформировать счёт" at bounding box center [812, 500] width 130 height 18
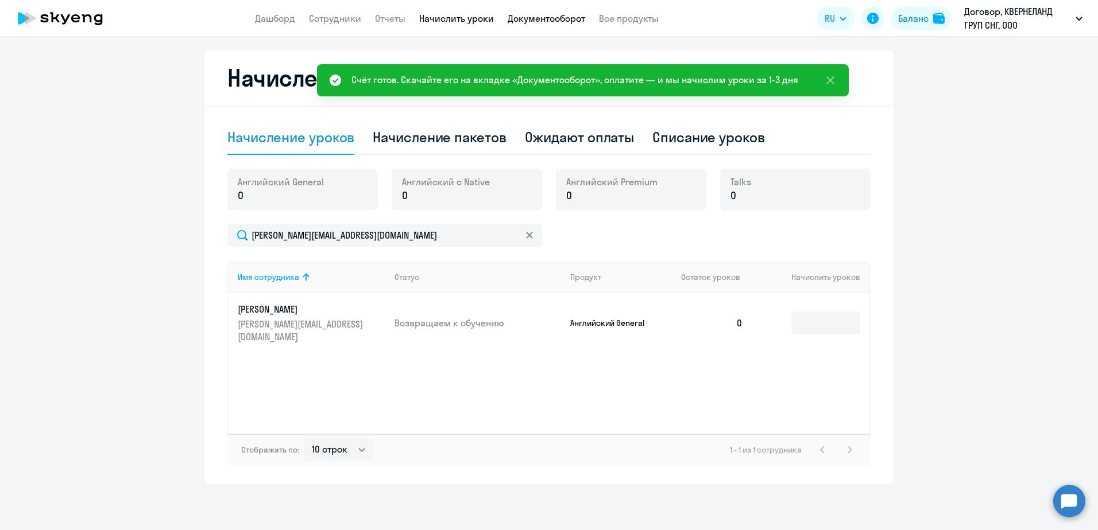
click at [556, 20] on link "Документооборот" at bounding box center [545, 18] width 77 height 11
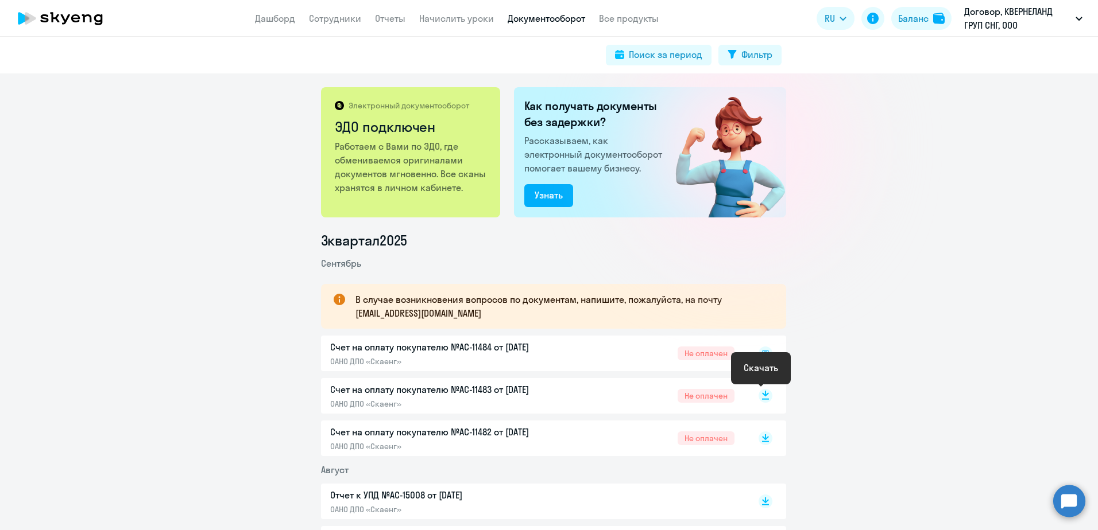
click at [762, 395] on icon at bounding box center [765, 394] width 7 height 6
click at [323, 20] on link "Сотрудники" at bounding box center [335, 18] width 52 height 11
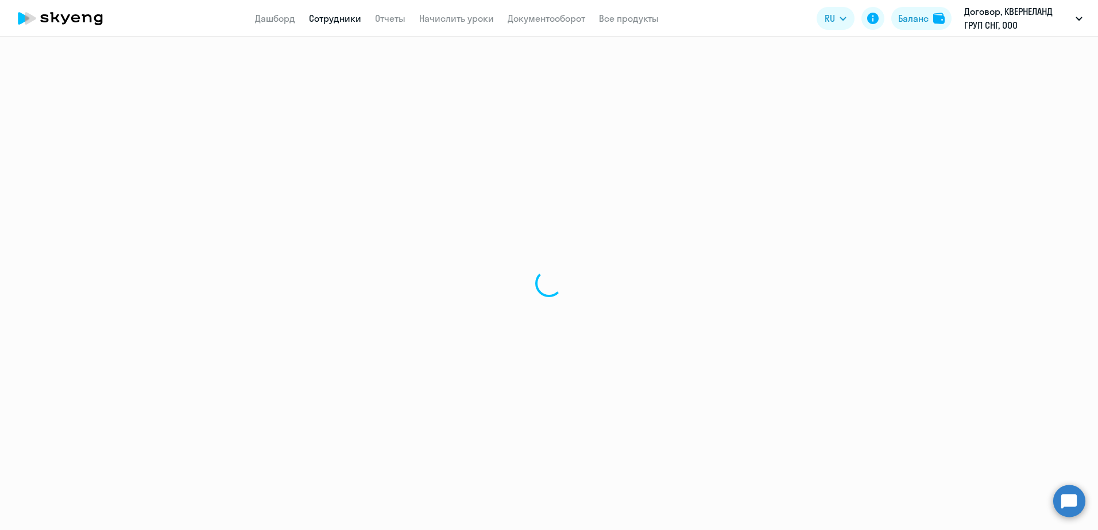
select select "30"
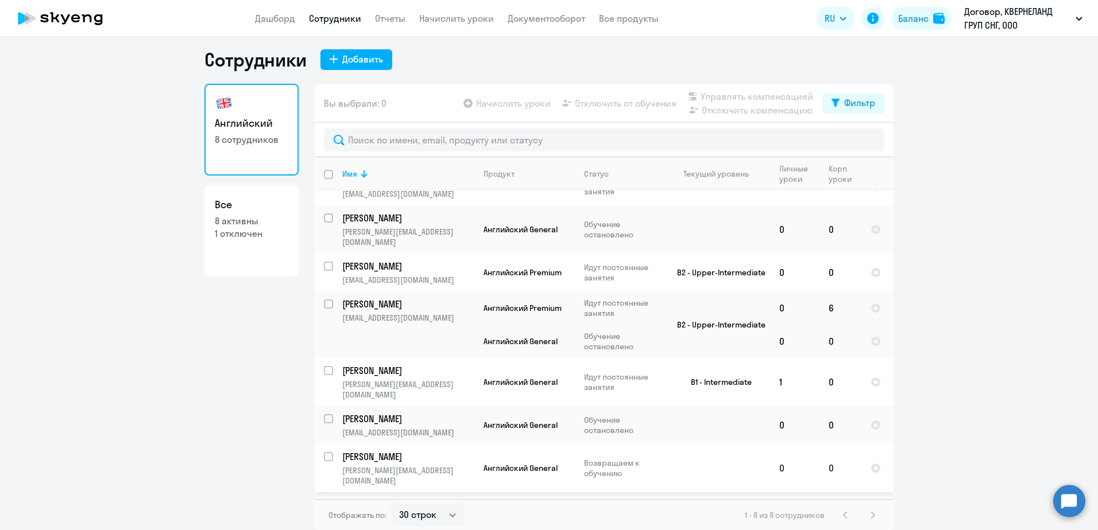
scroll to position [7, 0]
